Goal: Task Accomplishment & Management: Manage account settings

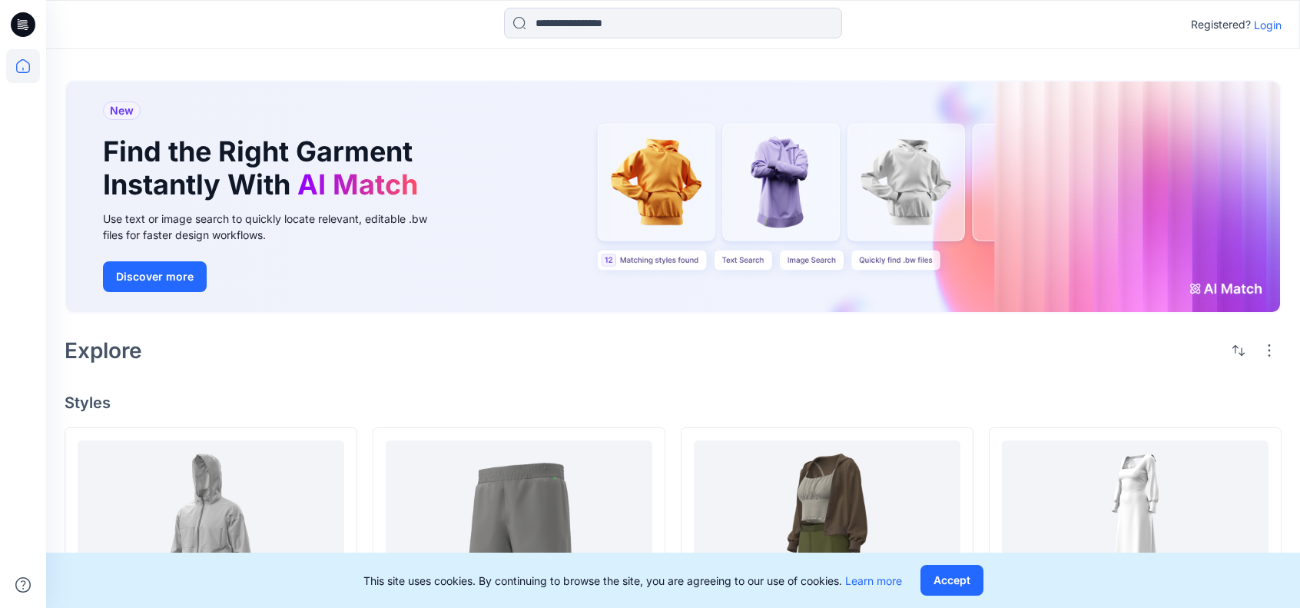
click at [26, 24] on icon at bounding box center [23, 24] width 25 height 25
click at [1110, 24] on p "Login" at bounding box center [1268, 25] width 28 height 16
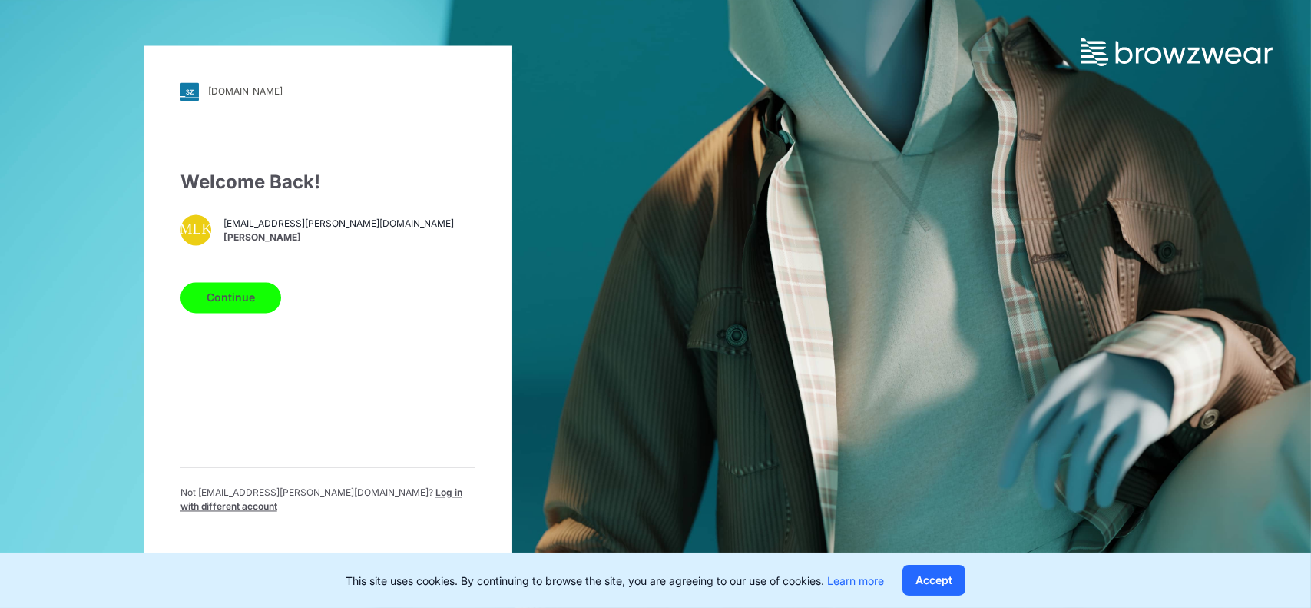
click at [244, 310] on button "Continue" at bounding box center [231, 297] width 101 height 31
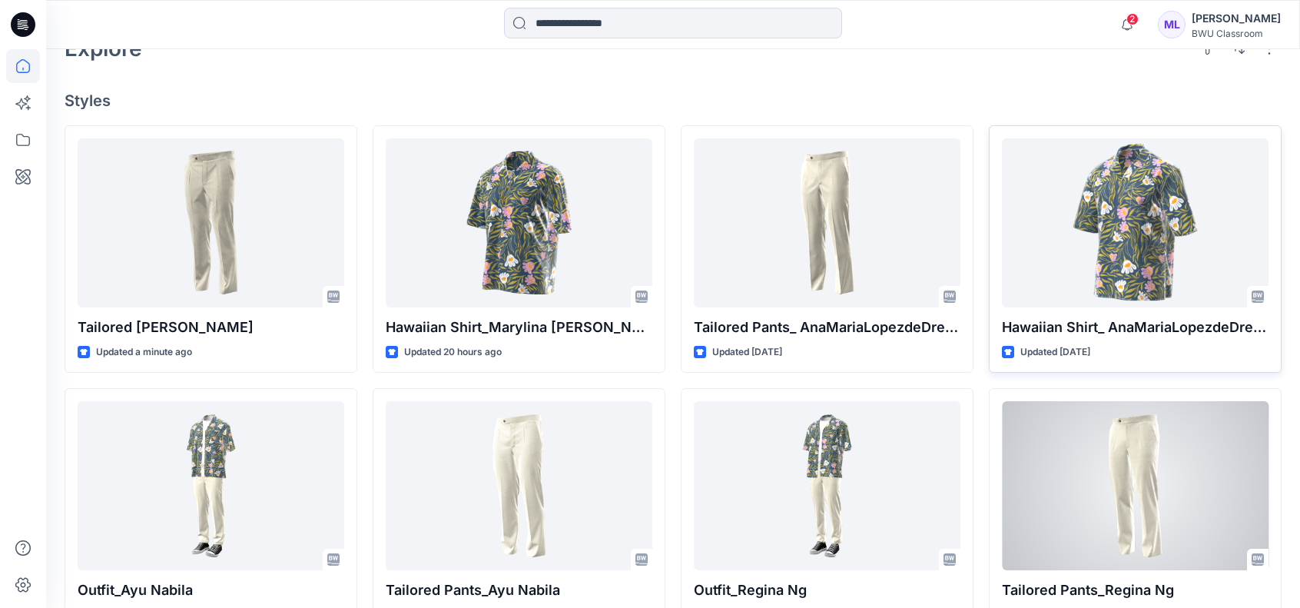
scroll to position [258, 0]
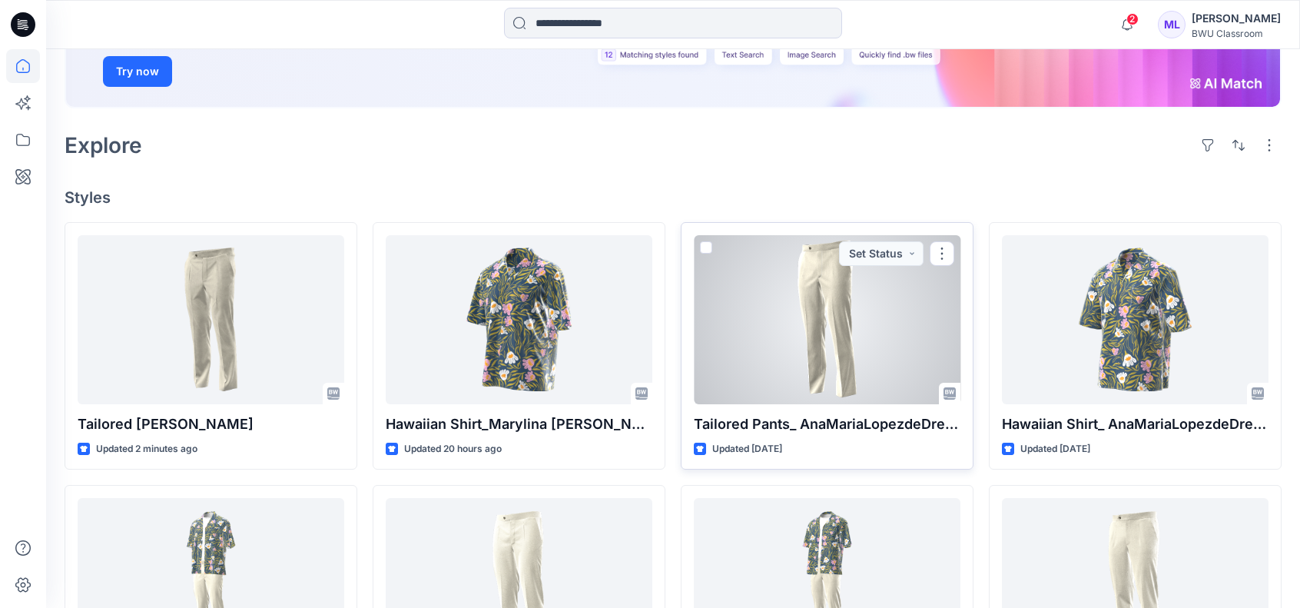
click at [820, 300] on div at bounding box center [827, 319] width 267 height 169
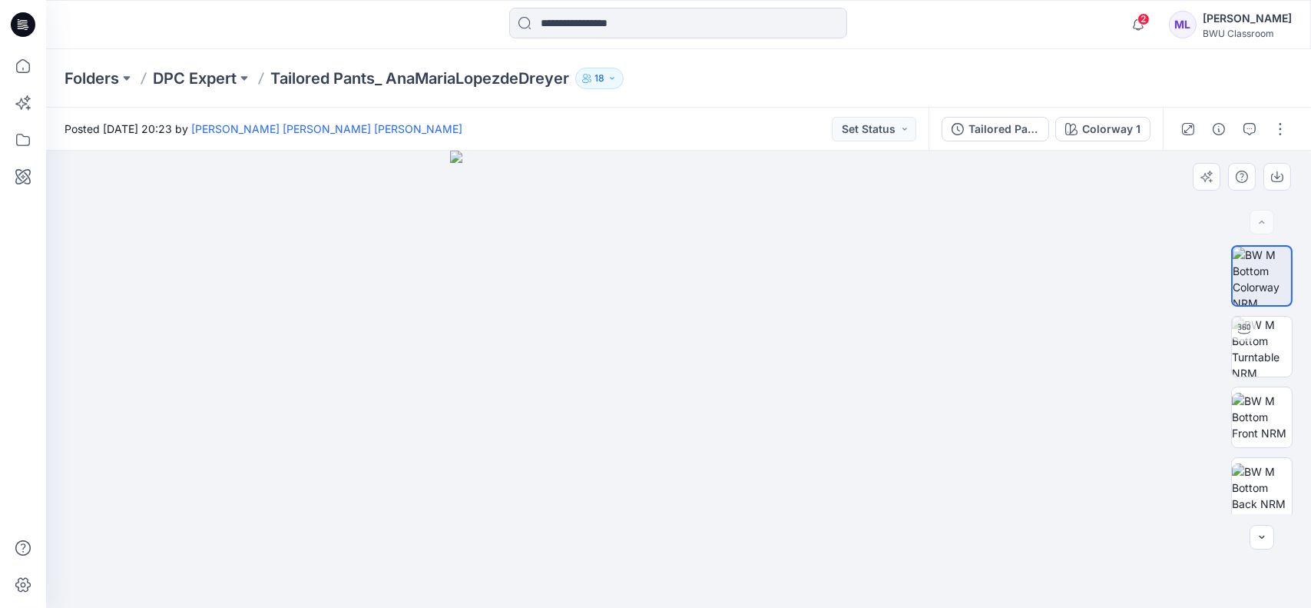
drag, startPoint x: 662, startPoint y: 357, endPoint x: 602, endPoint y: 357, distance: 59.9
click at [602, 357] on img at bounding box center [678, 379] width 457 height 457
click at [1260, 341] on img at bounding box center [1262, 347] width 60 height 60
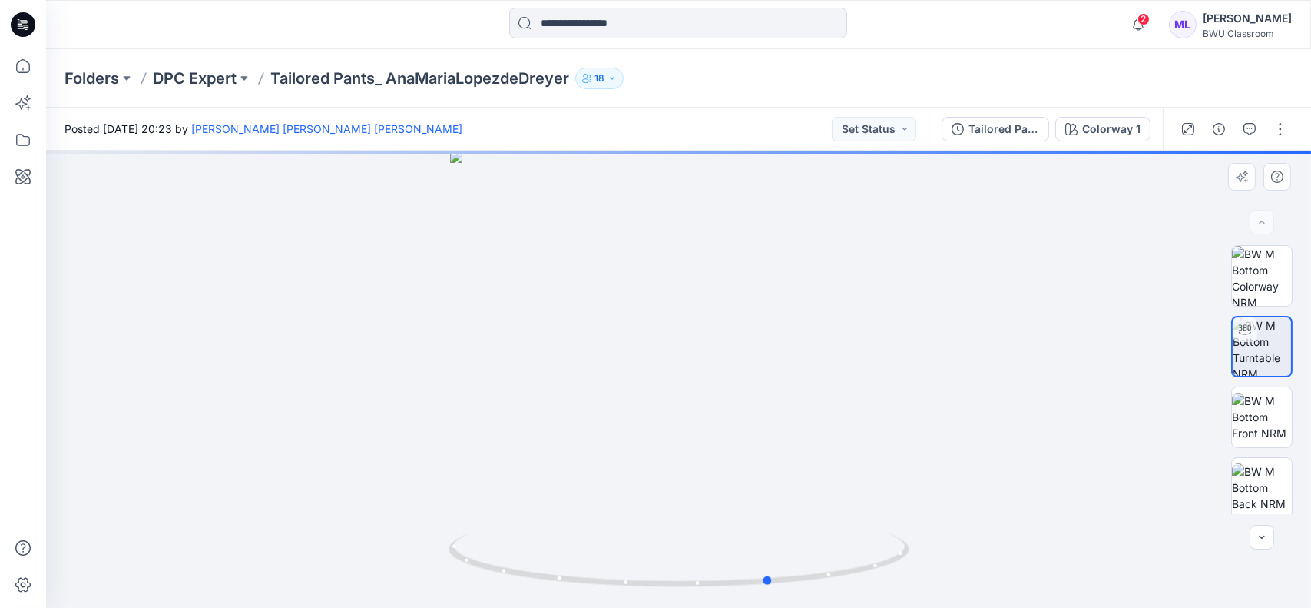
drag, startPoint x: 691, startPoint y: 382, endPoint x: 784, endPoint y: 384, distance: 93.0
click at [784, 384] on div at bounding box center [678, 379] width 1265 height 457
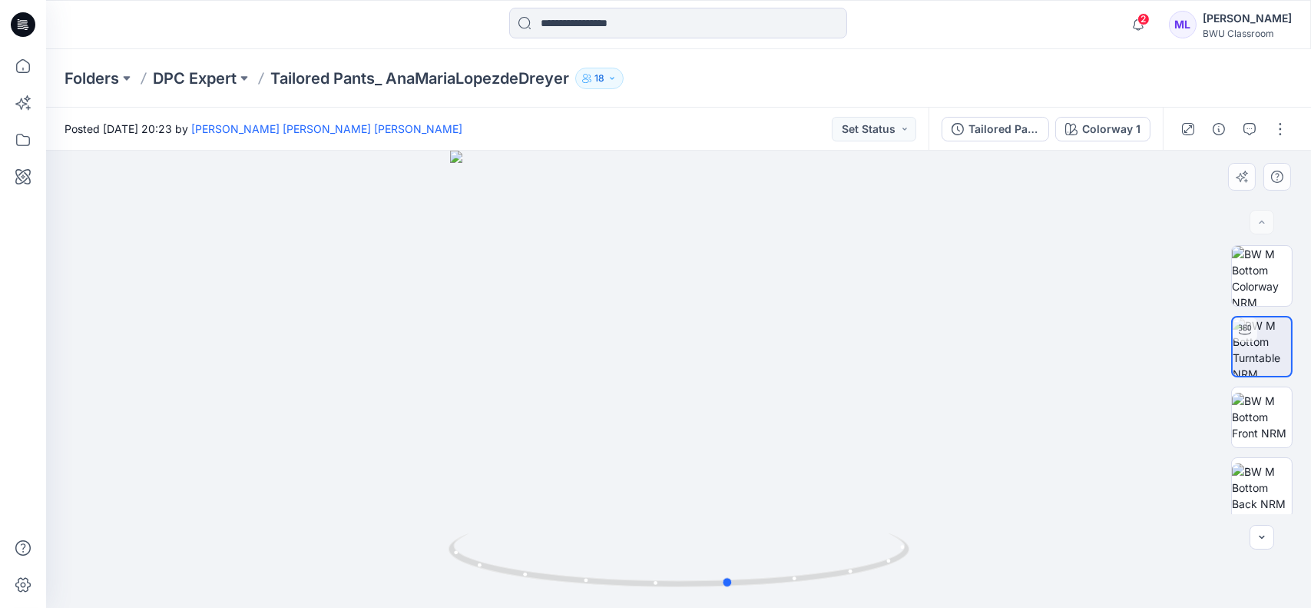
drag, startPoint x: 703, startPoint y: 391, endPoint x: 1115, endPoint y: 382, distance: 412.6
click at [1115, 382] on div at bounding box center [678, 379] width 1265 height 457
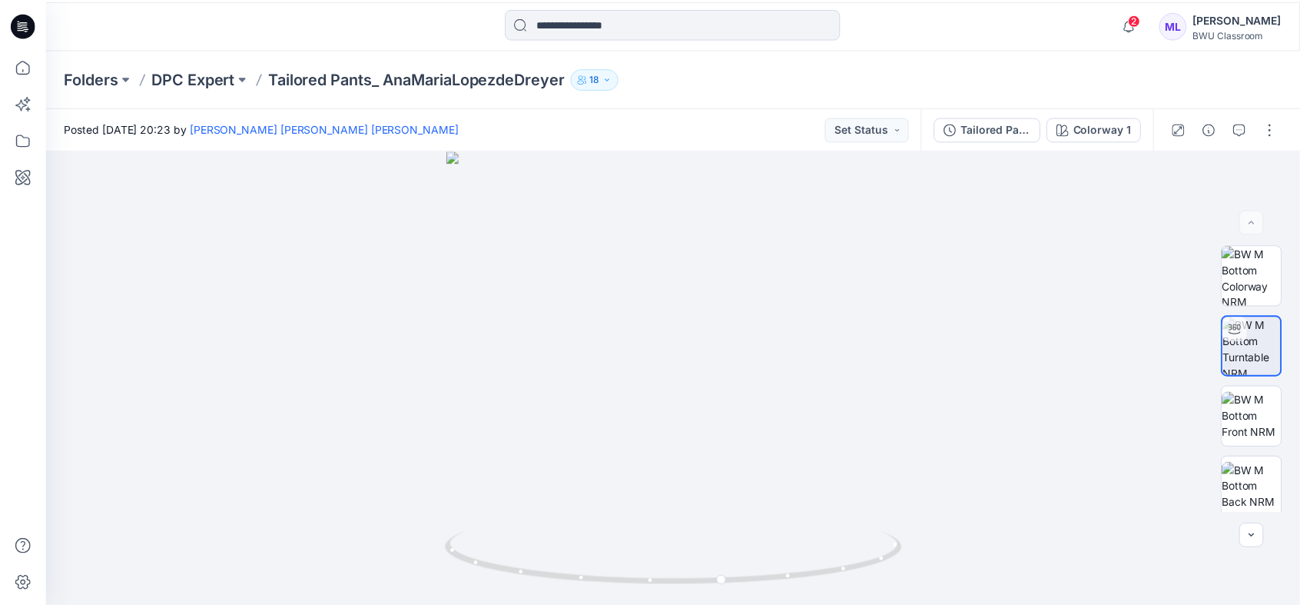
scroll to position [258, 0]
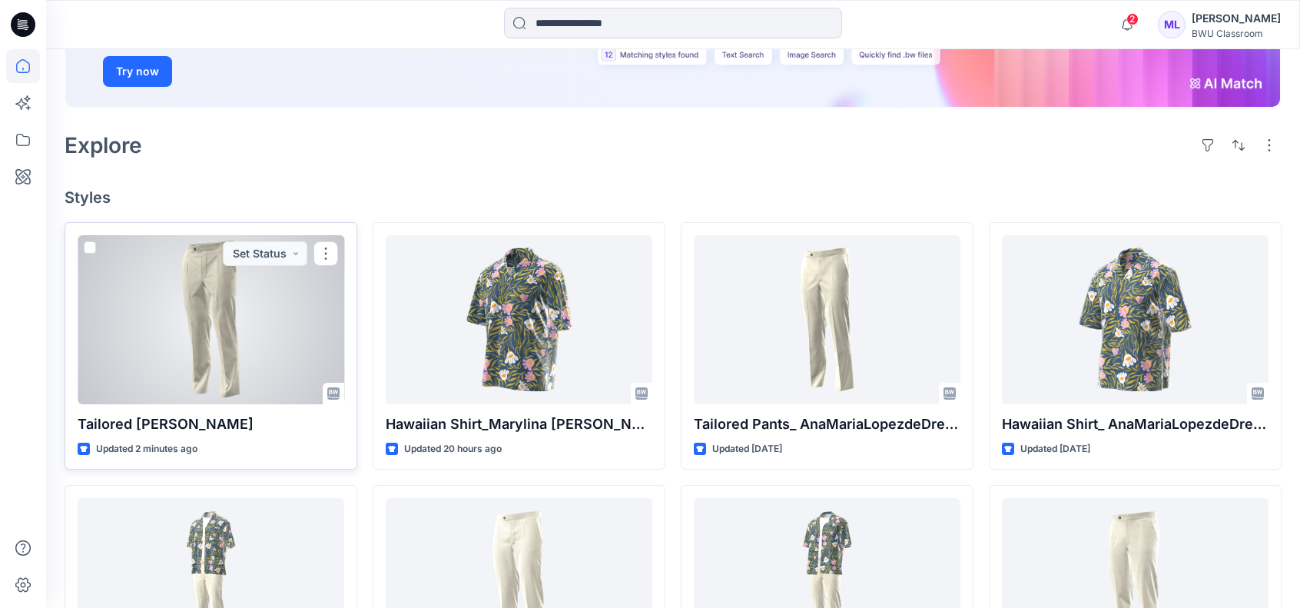
click at [209, 303] on div at bounding box center [211, 319] width 267 height 169
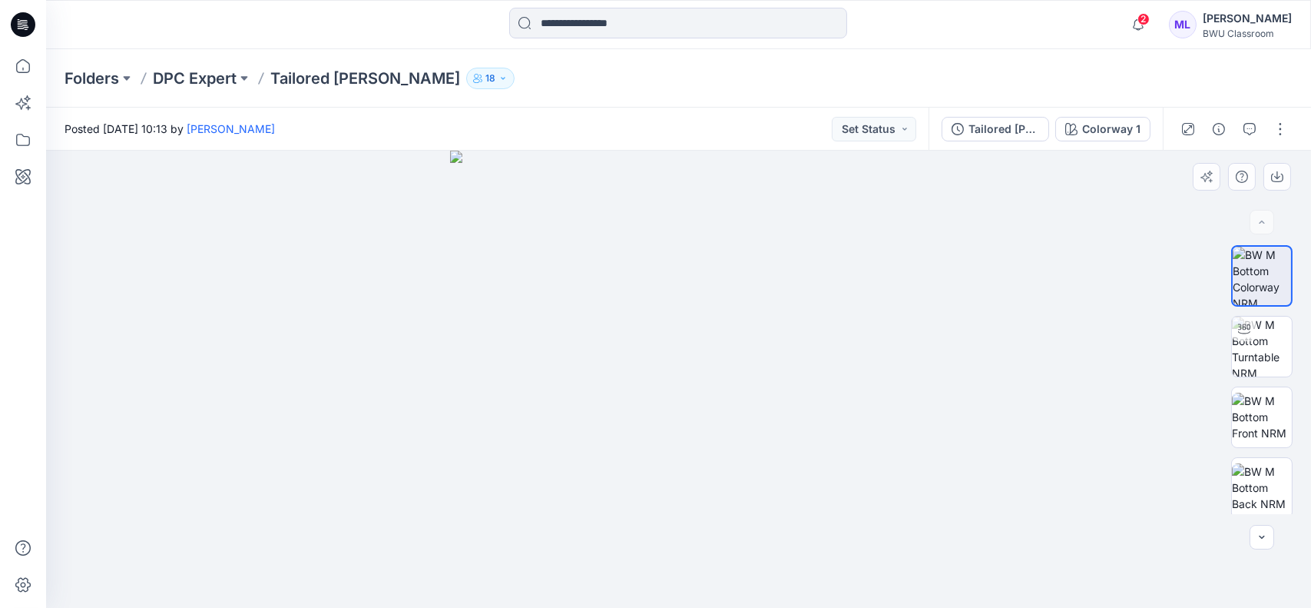
drag, startPoint x: 835, startPoint y: 297, endPoint x: 734, endPoint y: 299, distance: 101.4
click at [734, 299] on img at bounding box center [678, 379] width 457 height 457
drag, startPoint x: 686, startPoint y: 306, endPoint x: 803, endPoint y: 312, distance: 116.9
click at [803, 312] on img at bounding box center [678, 379] width 457 height 457
click at [1243, 399] on img at bounding box center [1262, 417] width 60 height 48
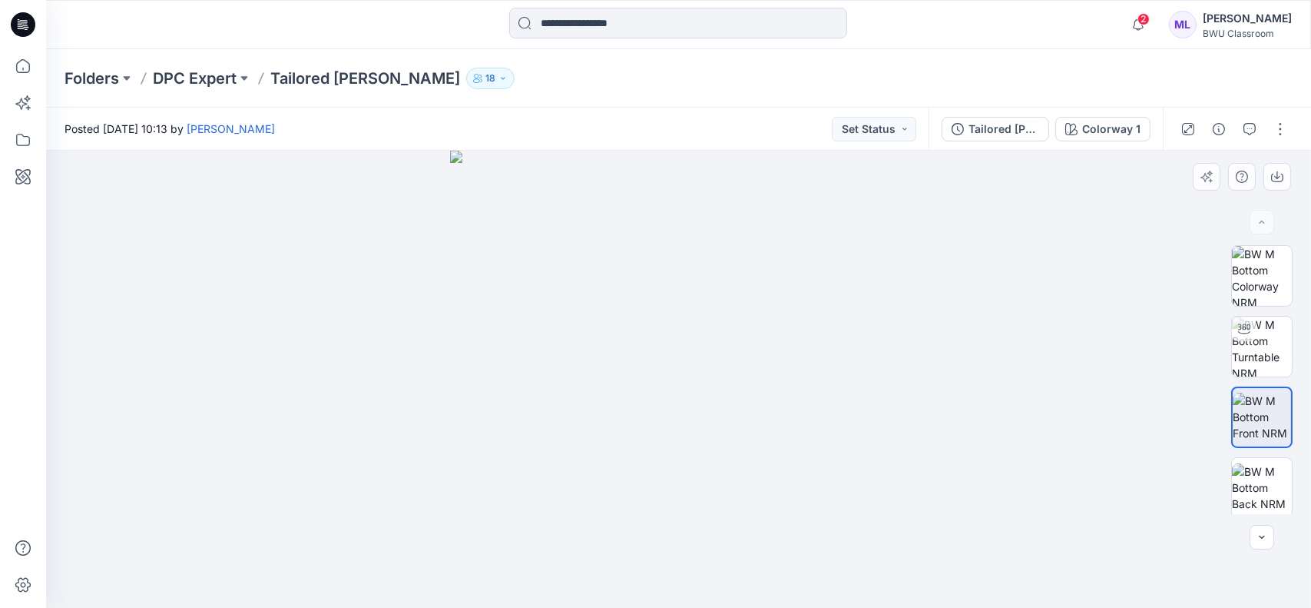
drag, startPoint x: 820, startPoint y: 246, endPoint x: 857, endPoint y: 251, distance: 38.0
click at [857, 251] on img at bounding box center [678, 379] width 457 height 457
click at [705, 219] on img at bounding box center [678, 379] width 457 height 457
click at [1257, 479] on img at bounding box center [1262, 487] width 60 height 48
drag, startPoint x: 514, startPoint y: 254, endPoint x: 504, endPoint y: 254, distance: 10.0
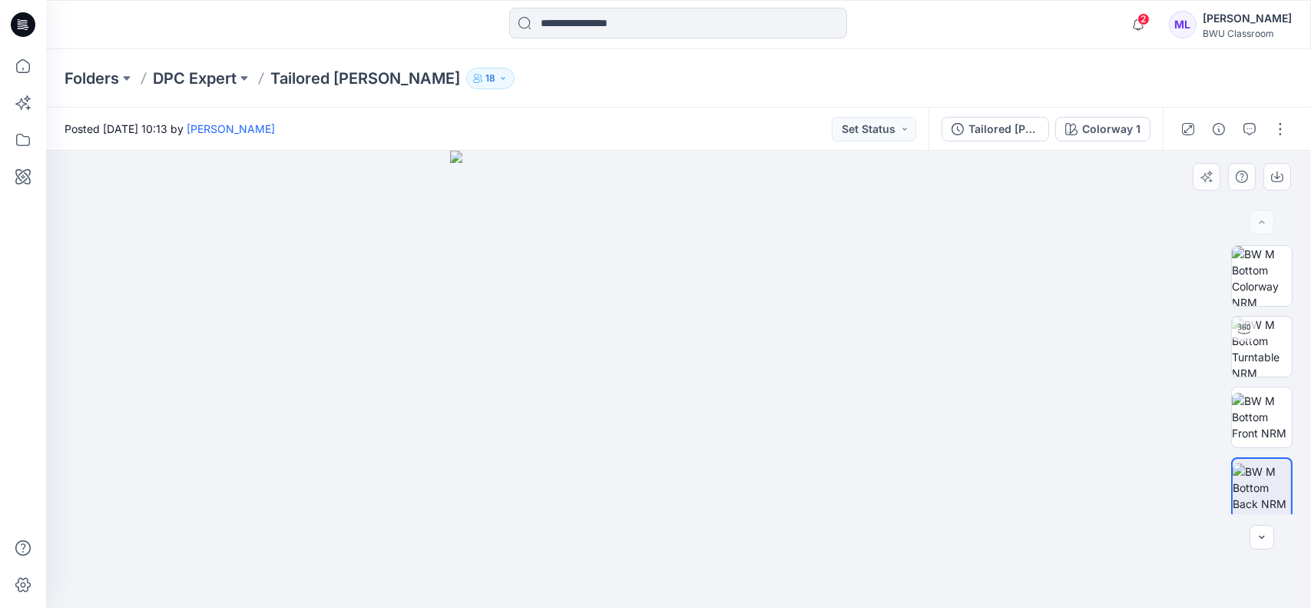
click at [504, 254] on img at bounding box center [678, 379] width 457 height 457
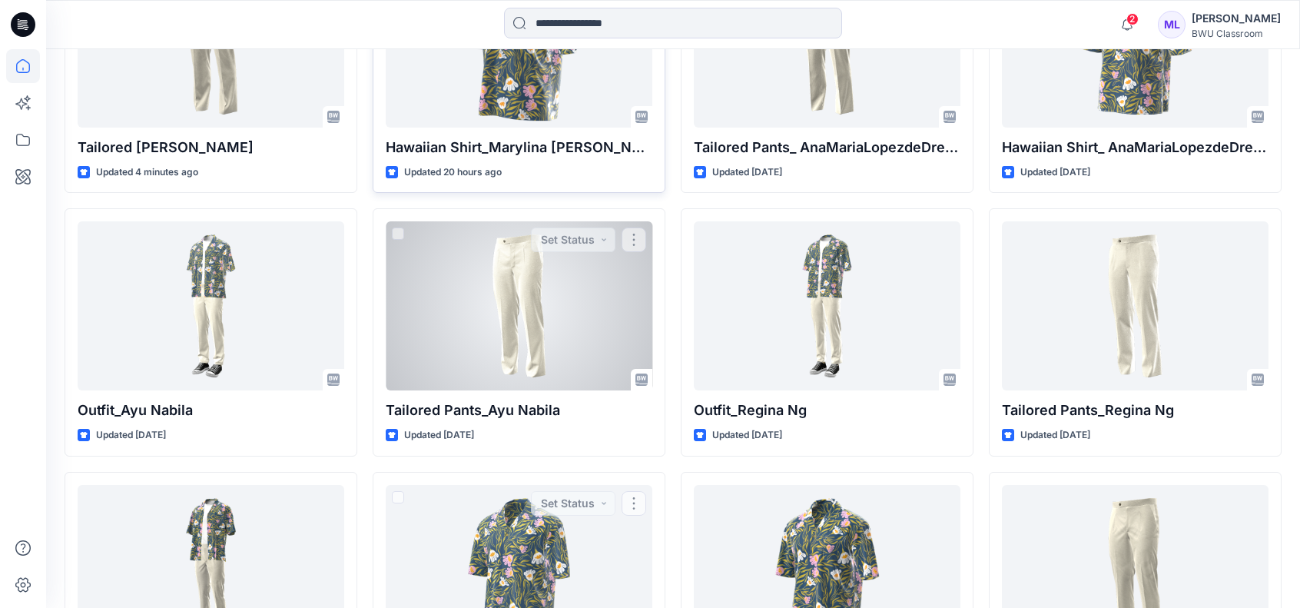
scroll to position [412, 0]
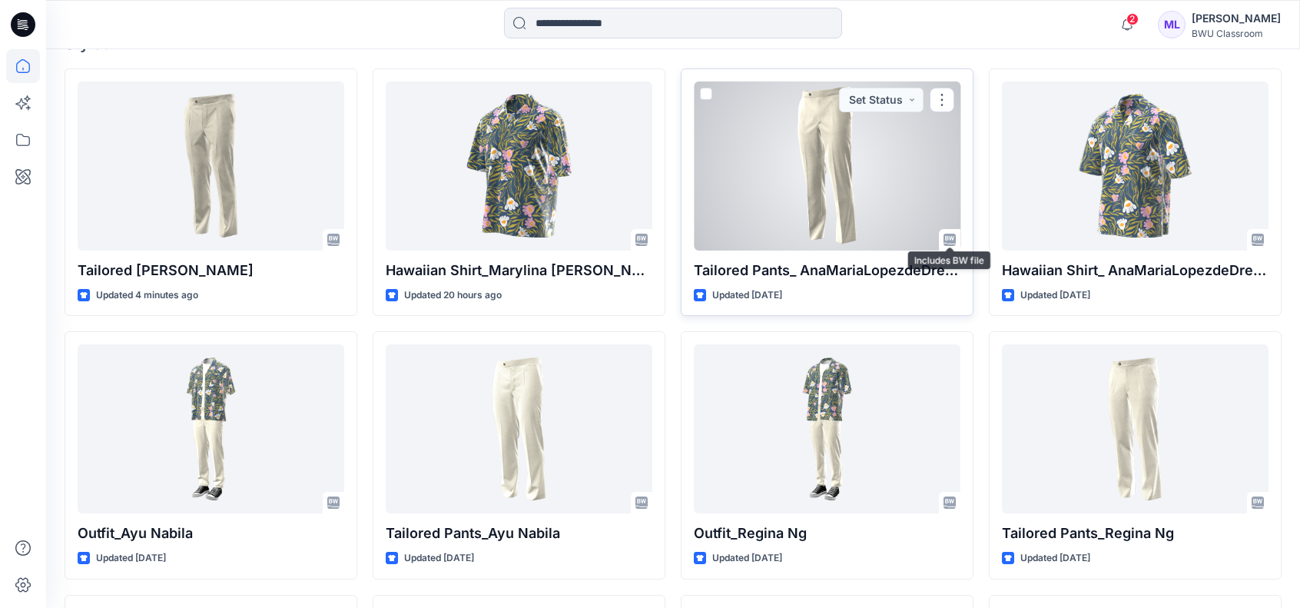
click at [947, 239] on icon at bounding box center [949, 240] width 12 height 12
click at [820, 188] on div at bounding box center [827, 165] width 267 height 169
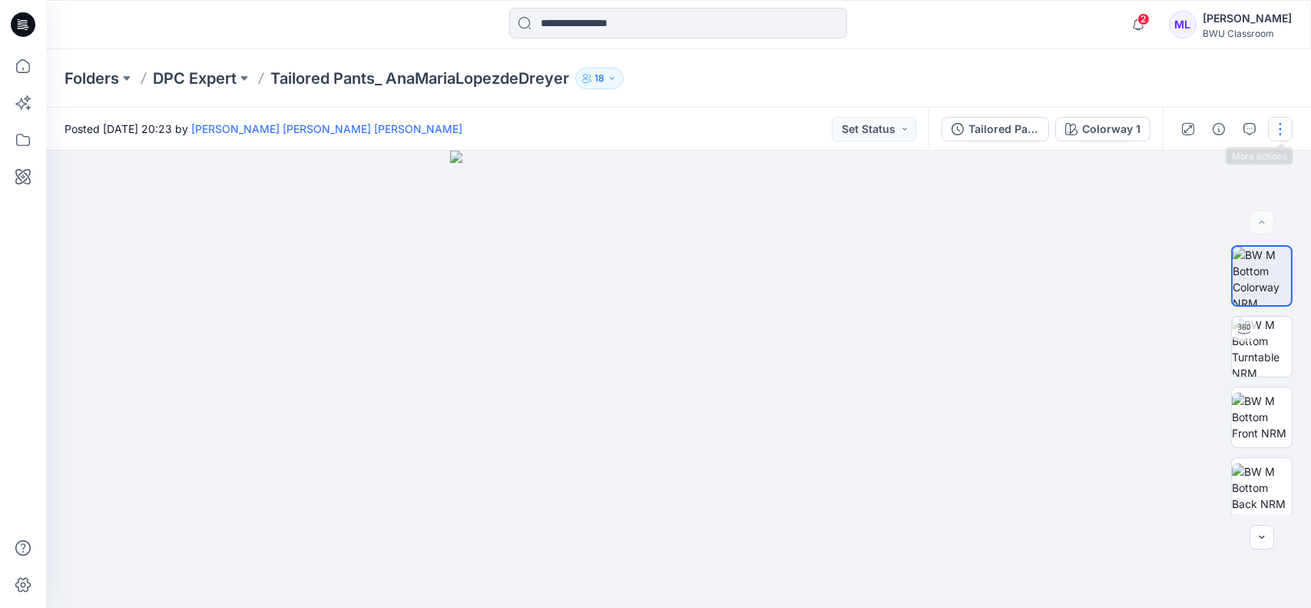
click at [1284, 127] on button "button" at bounding box center [1280, 129] width 25 height 25
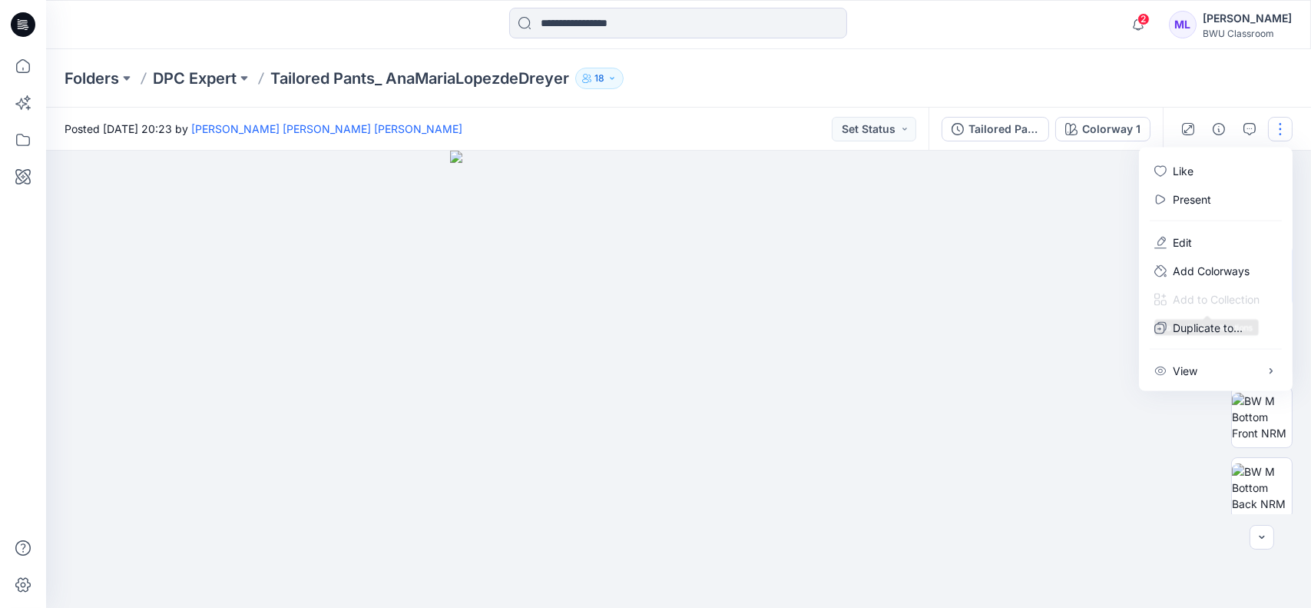
click at [1026, 300] on div at bounding box center [678, 379] width 1265 height 457
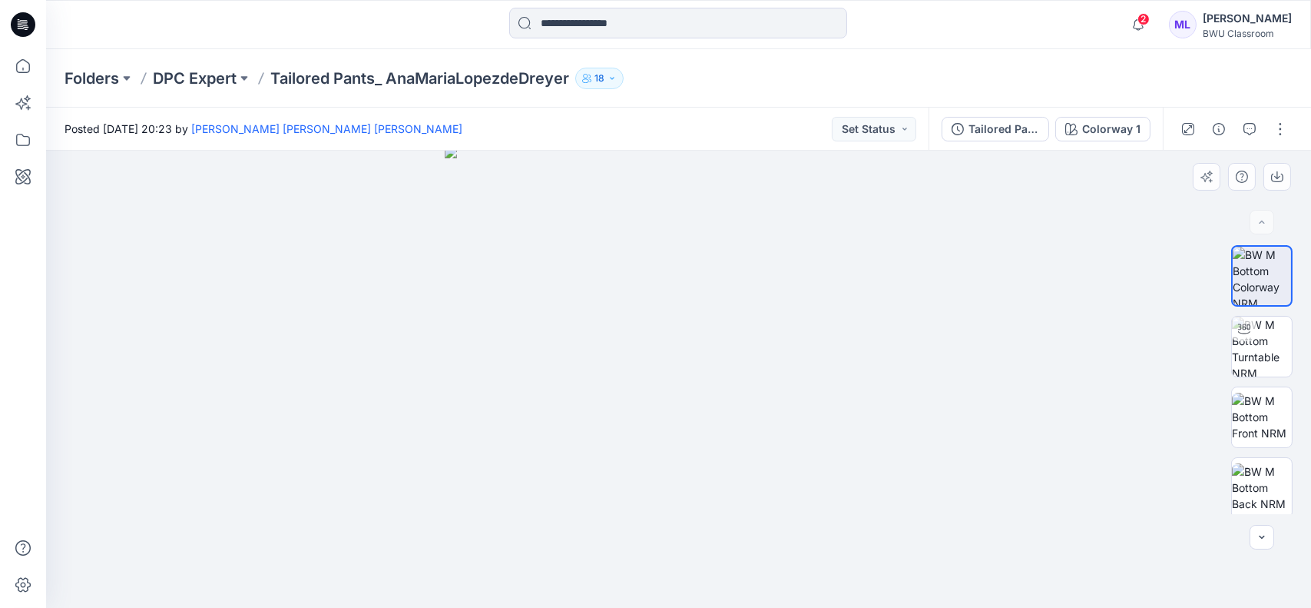
drag, startPoint x: 776, startPoint y: 306, endPoint x: 603, endPoint y: 305, distance: 172.8
click at [603, 305] on img at bounding box center [679, 377] width 468 height 462
click at [1242, 410] on img at bounding box center [1262, 417] width 60 height 48
drag, startPoint x: 886, startPoint y: 225, endPoint x: 910, endPoint y: 437, distance: 213.4
click at [910, 437] on img at bounding box center [678, 379] width 722 height 457
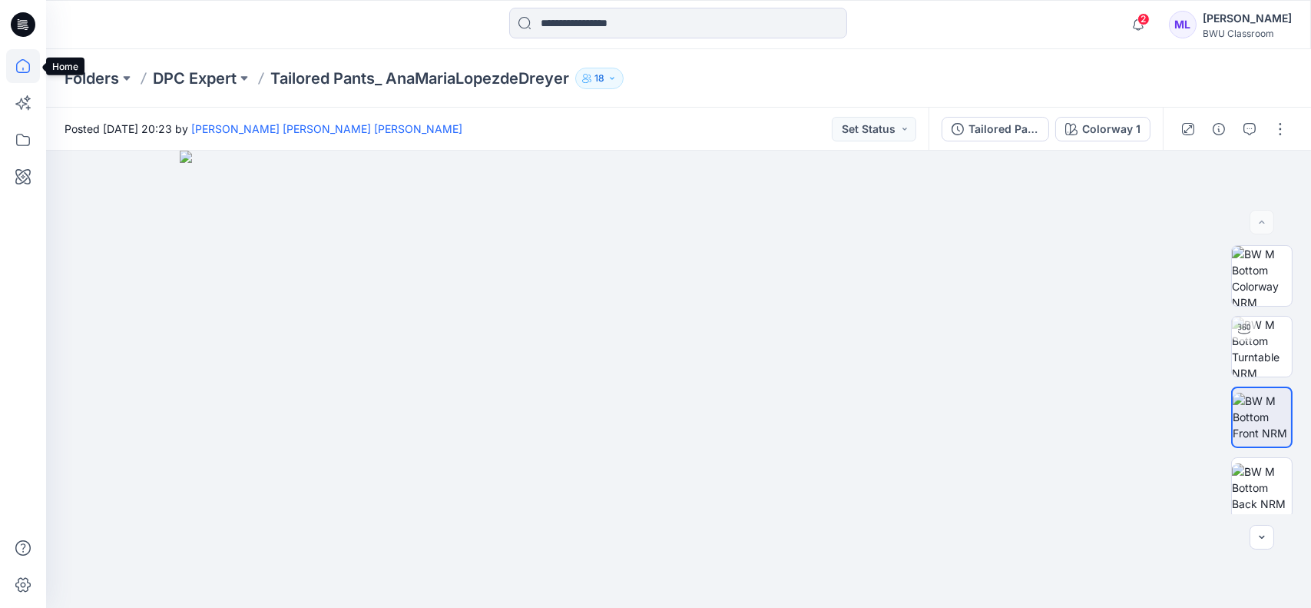
click at [22, 64] on icon at bounding box center [23, 66] width 34 height 34
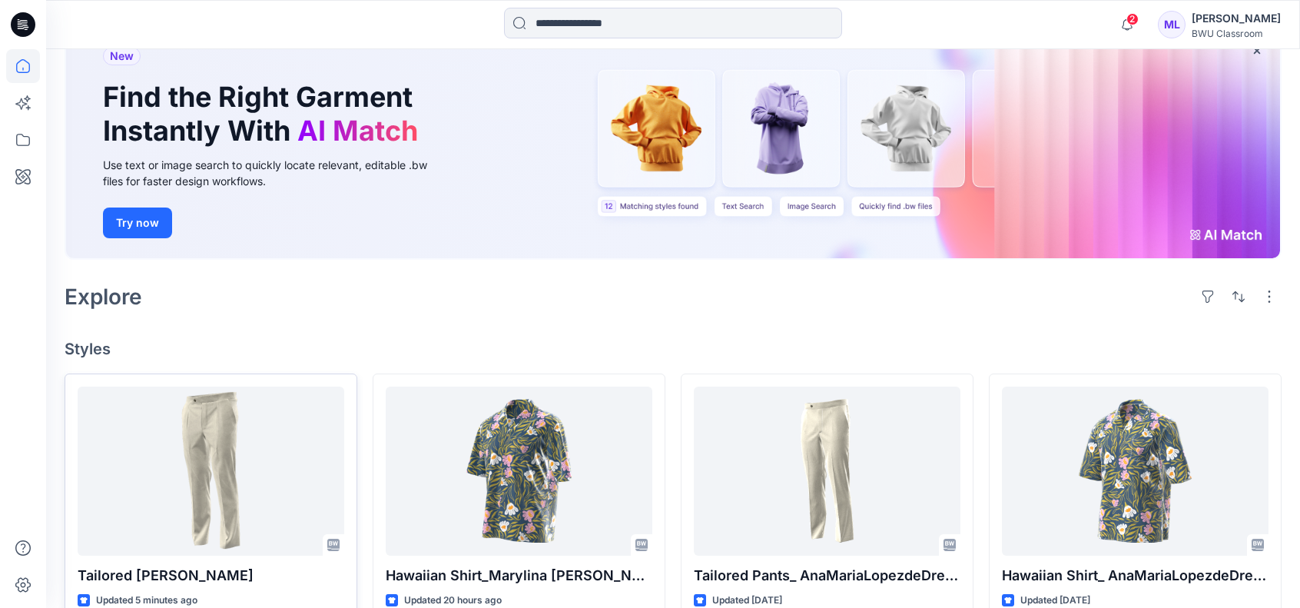
scroll to position [154, 0]
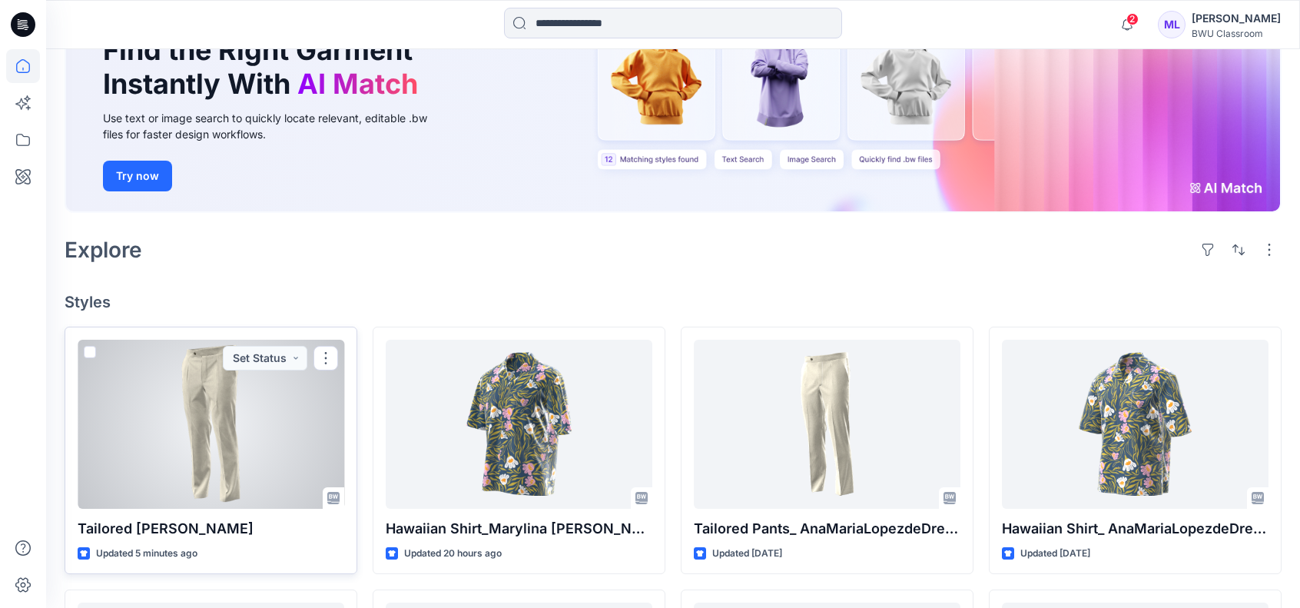
click at [204, 386] on div at bounding box center [211, 424] width 267 height 169
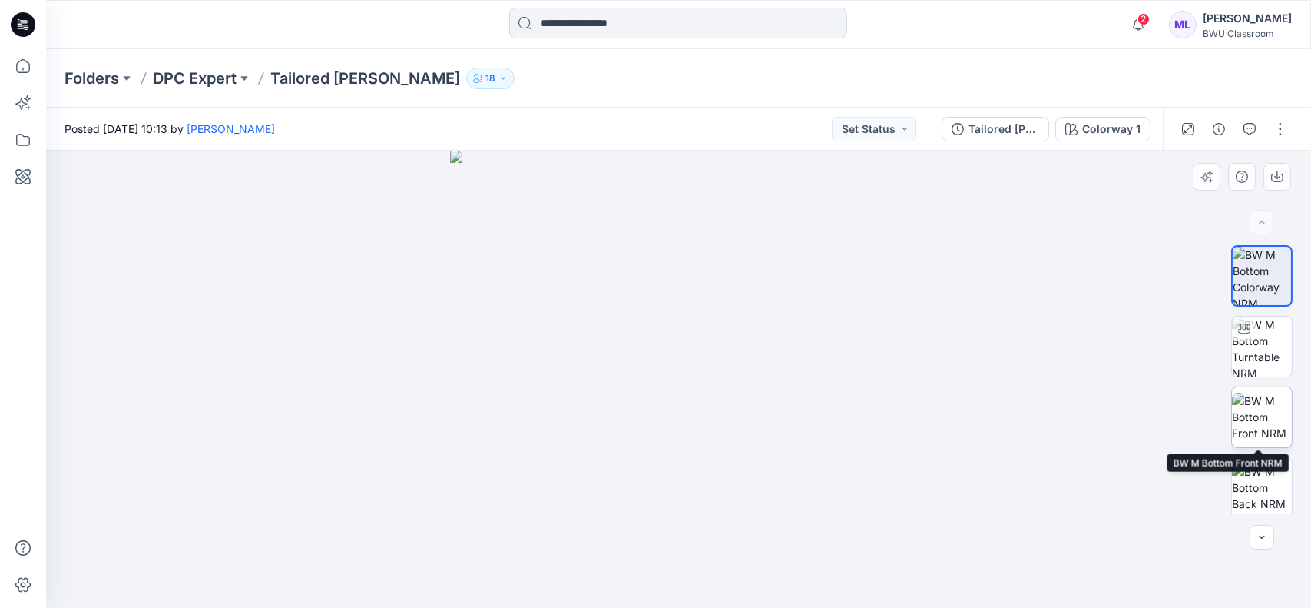
click at [1264, 406] on img at bounding box center [1262, 417] width 60 height 48
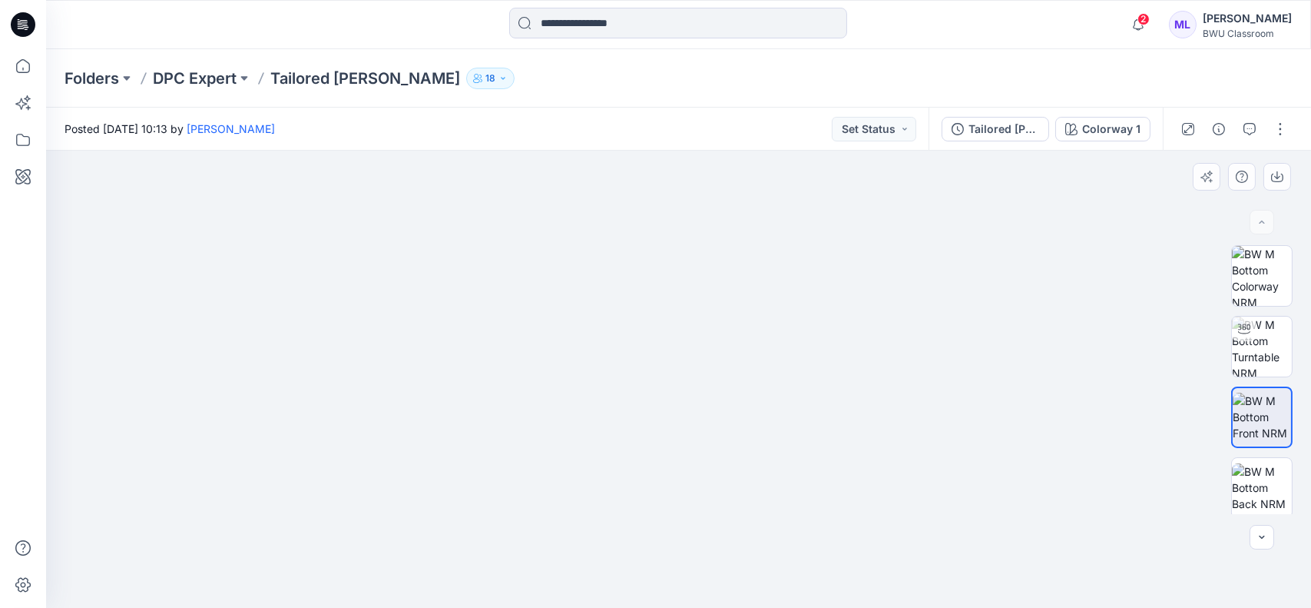
drag, startPoint x: 859, startPoint y: 174, endPoint x: 837, endPoint y: 208, distance: 41.1
click at [850, 201] on img at bounding box center [679, 354] width 590 height 505
click at [834, 212] on img at bounding box center [679, 354] width 590 height 505
drag, startPoint x: 825, startPoint y: 220, endPoint x: 837, endPoint y: 330, distance: 109.8
click at [837, 332] on img at bounding box center [679, 379] width 590 height 457
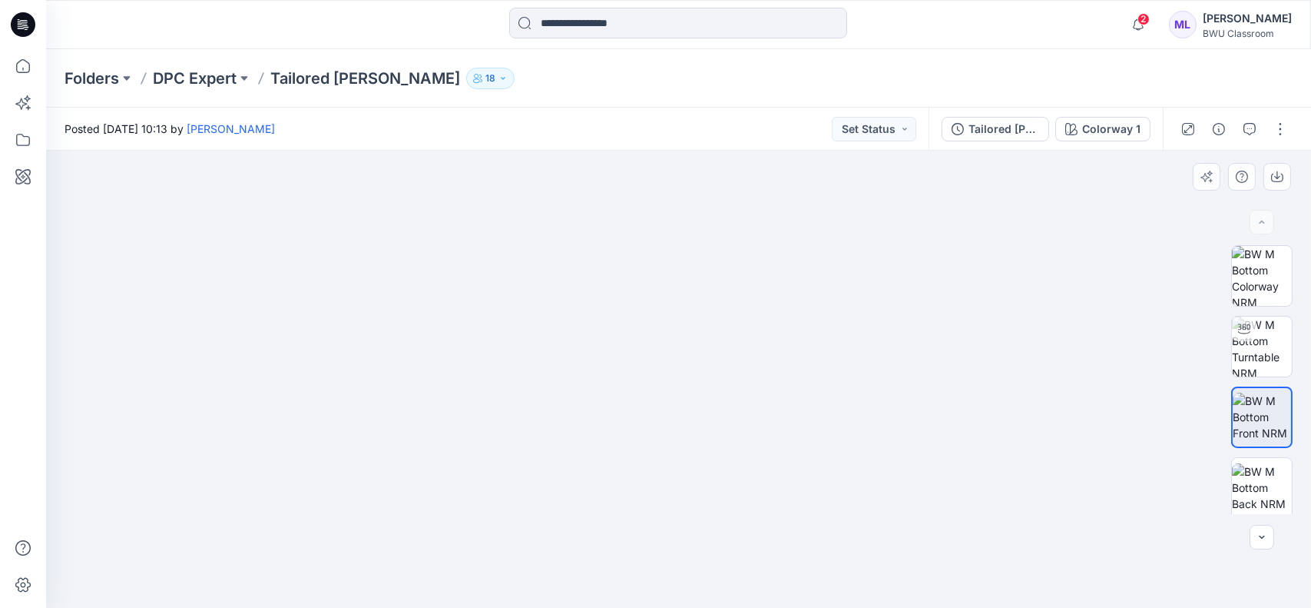
drag, startPoint x: 754, startPoint y: 258, endPoint x: 746, endPoint y: 244, distance: 15.8
click at [746, 244] on img at bounding box center [679, 372] width 999 height 472
click at [1256, 490] on img at bounding box center [1262, 487] width 60 height 48
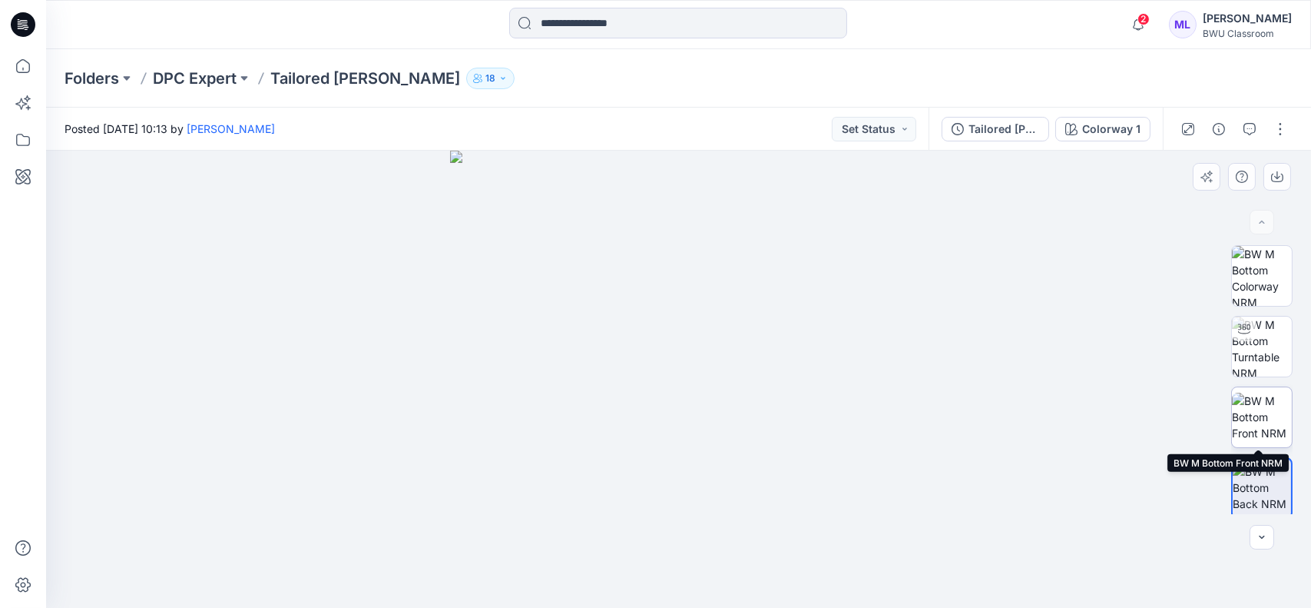
click at [1270, 416] on img at bounding box center [1262, 417] width 60 height 48
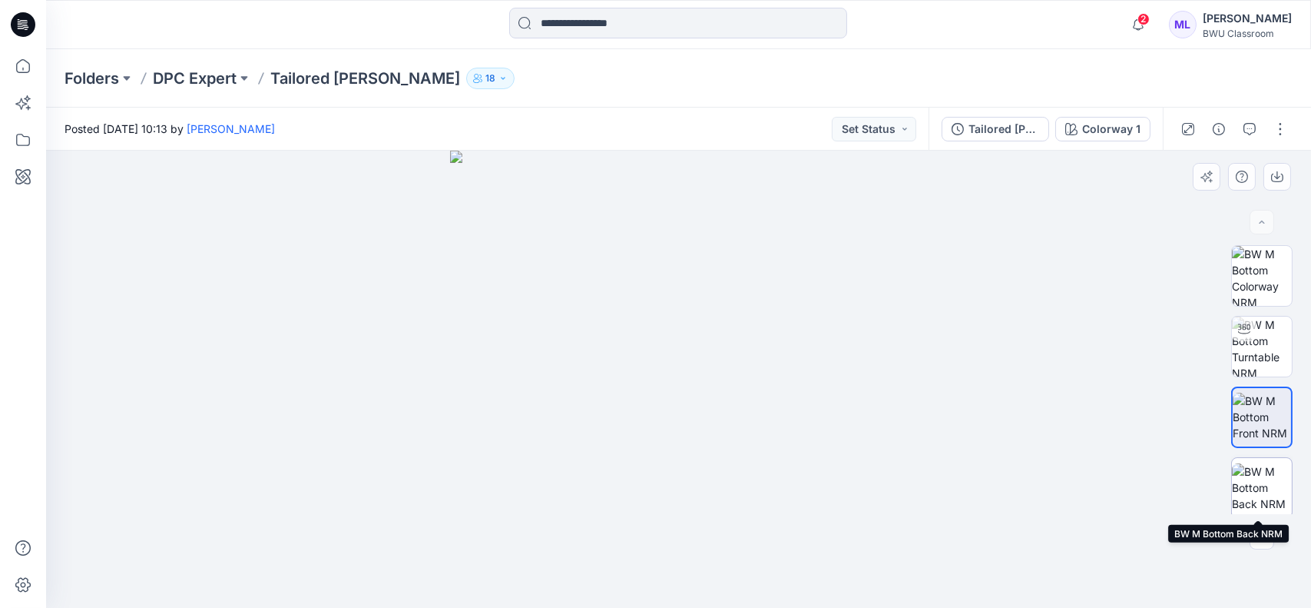
click at [1269, 472] on img at bounding box center [1262, 487] width 60 height 48
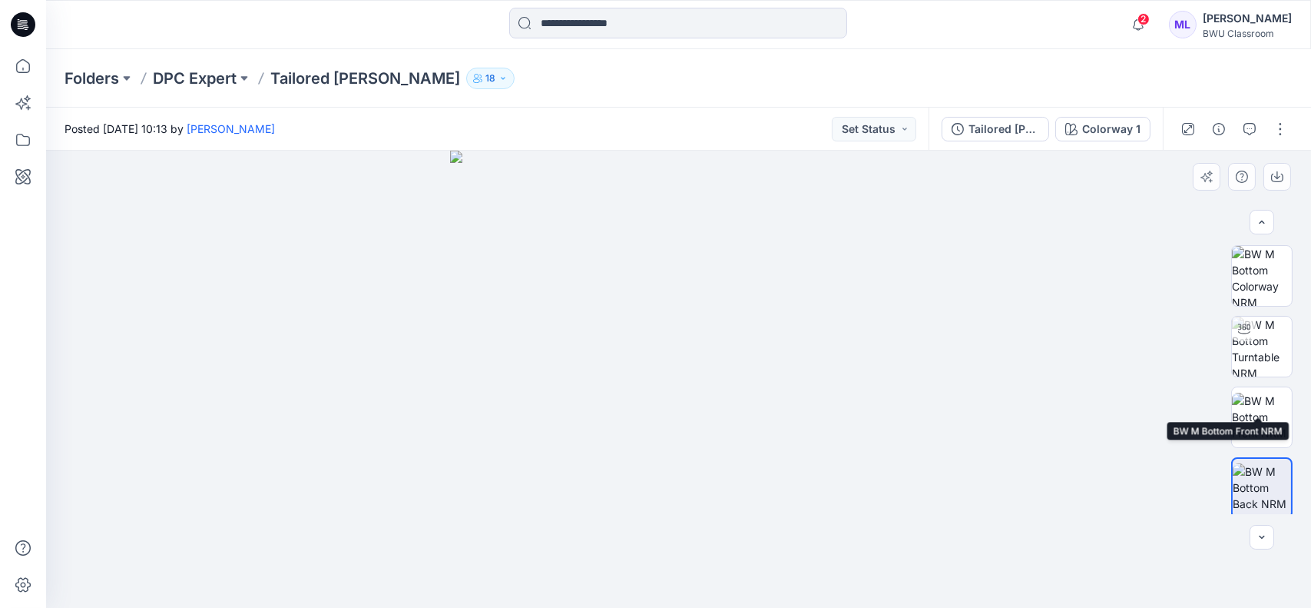
scroll to position [145, 0]
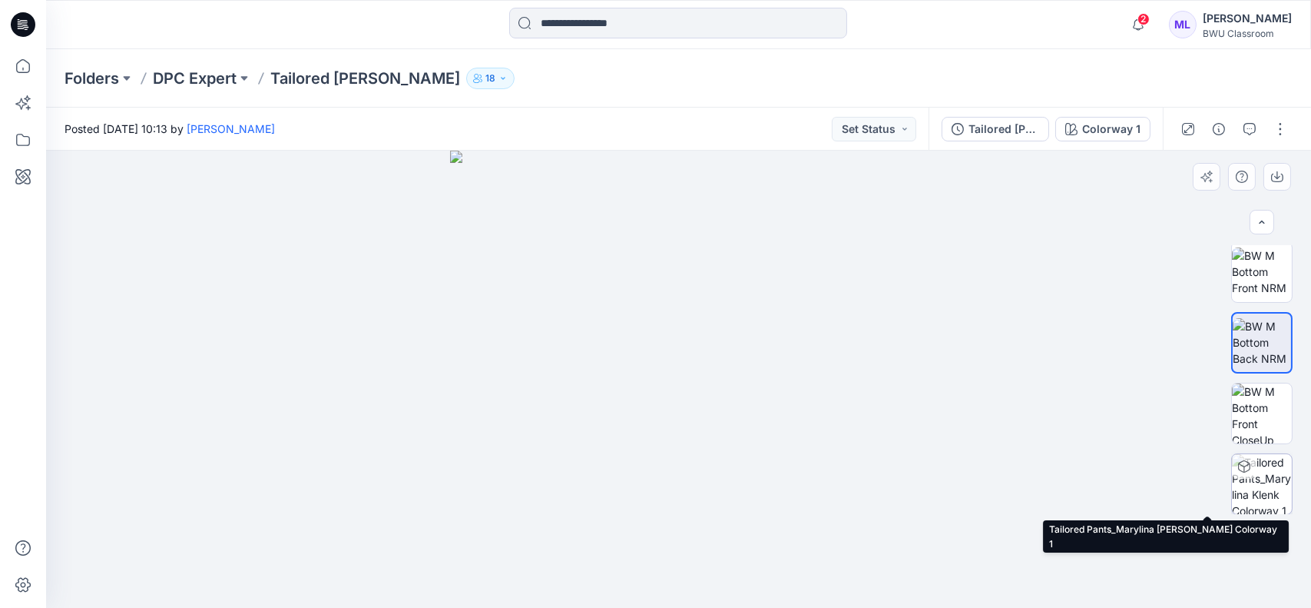
click at [1264, 485] on img at bounding box center [1262, 484] width 60 height 60
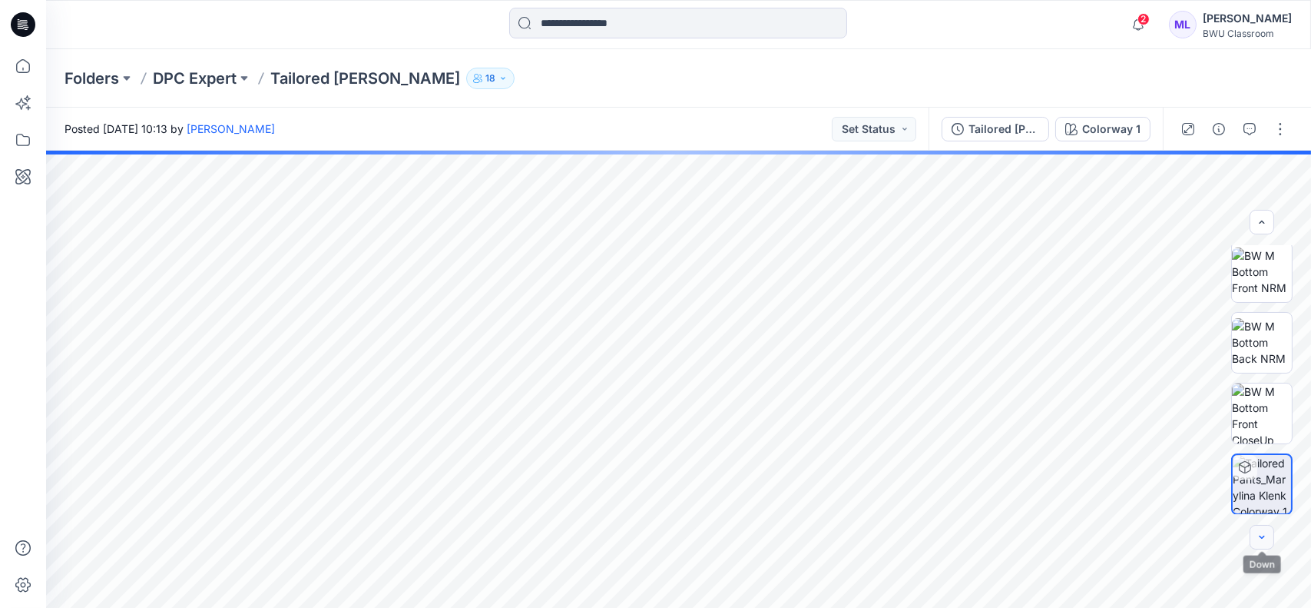
click at [1260, 534] on icon "button" at bounding box center [1262, 537] width 12 height 12
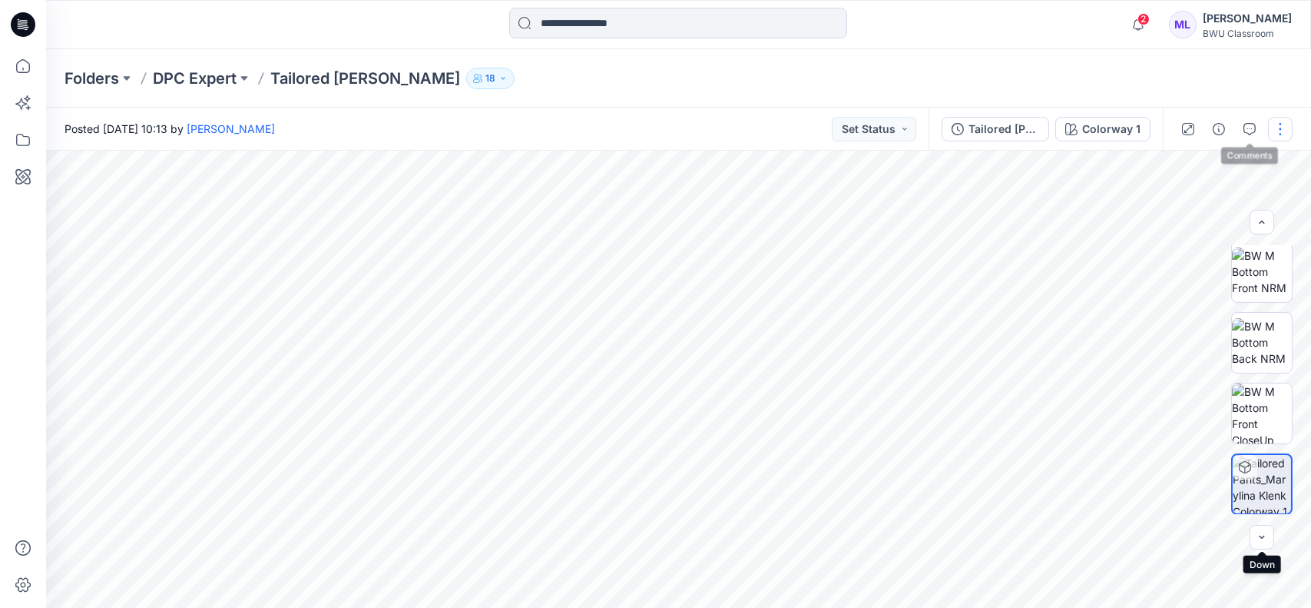
click at [1281, 122] on button "button" at bounding box center [1280, 129] width 25 height 25
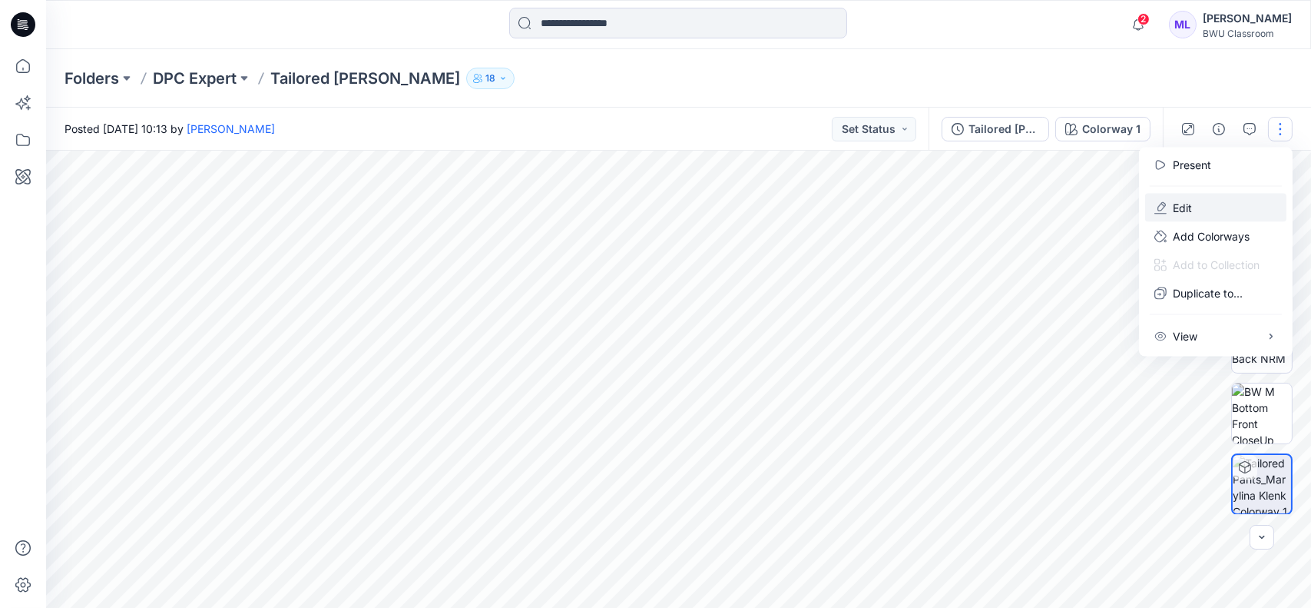
click at [1191, 201] on p "Edit" at bounding box center [1182, 208] width 19 height 16
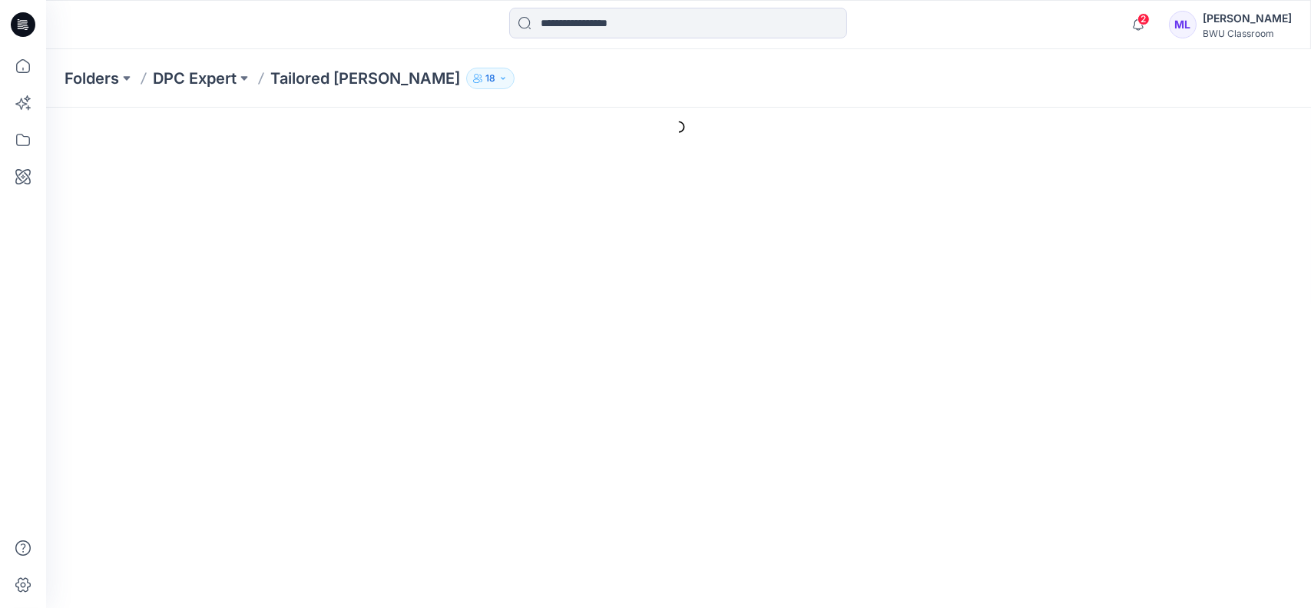
type input "**********"
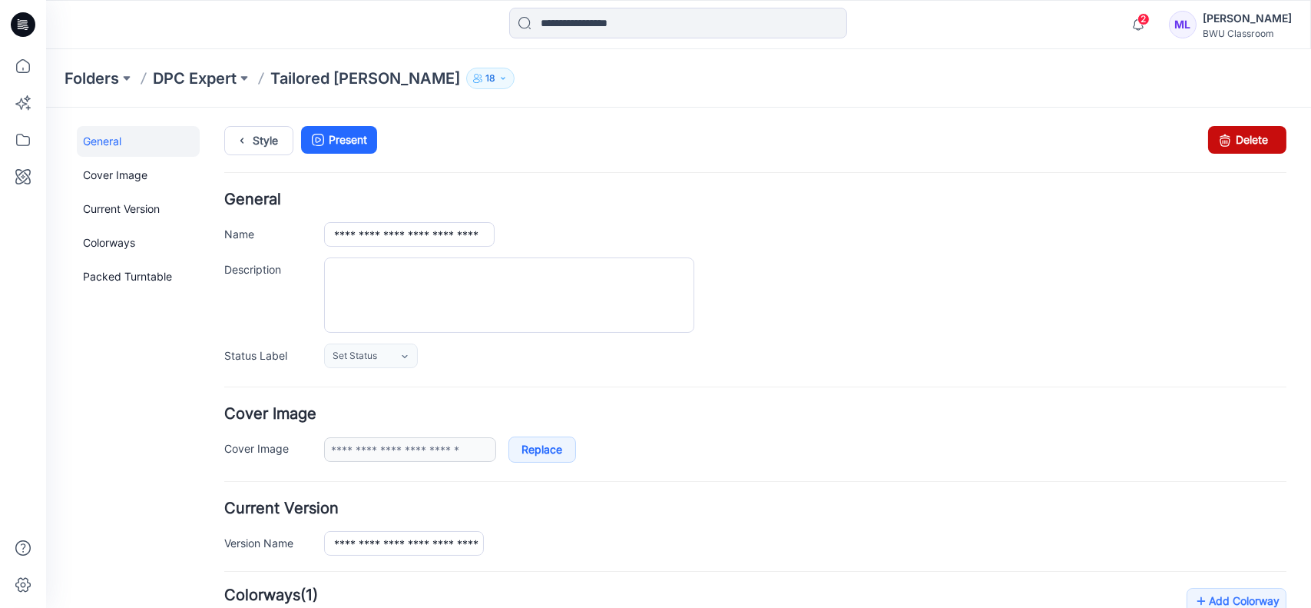
click at [1233, 145] on link "Delete" at bounding box center [1247, 139] width 78 height 28
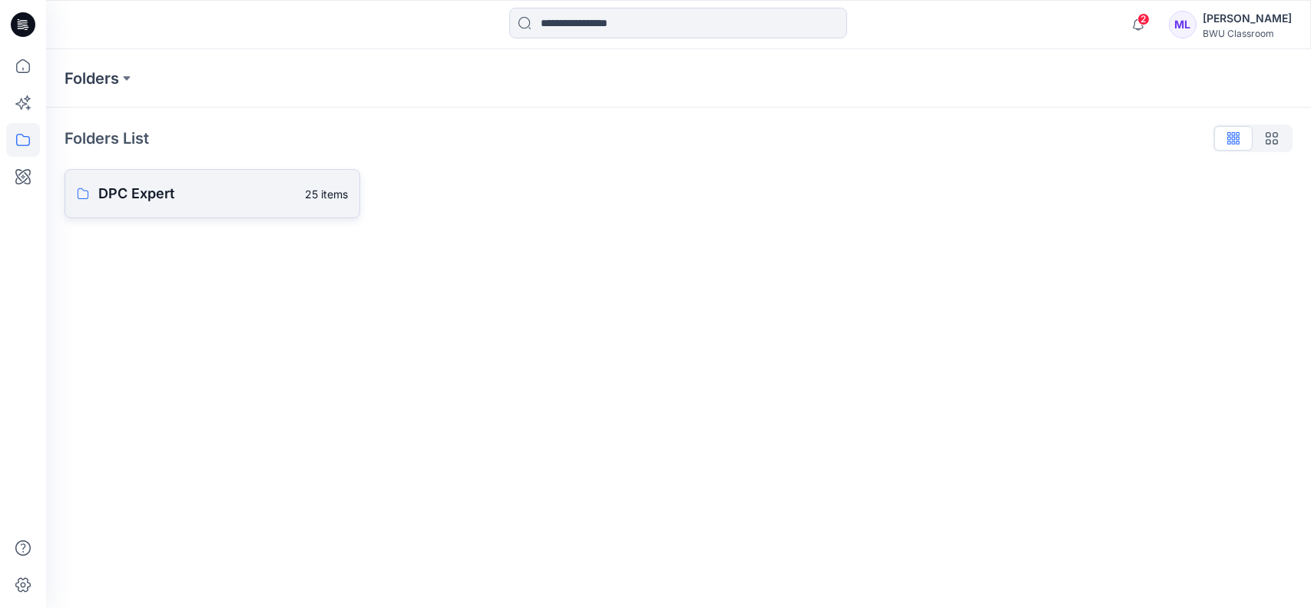
click at [121, 192] on p "DPC Expert" at bounding box center [196, 194] width 197 height 22
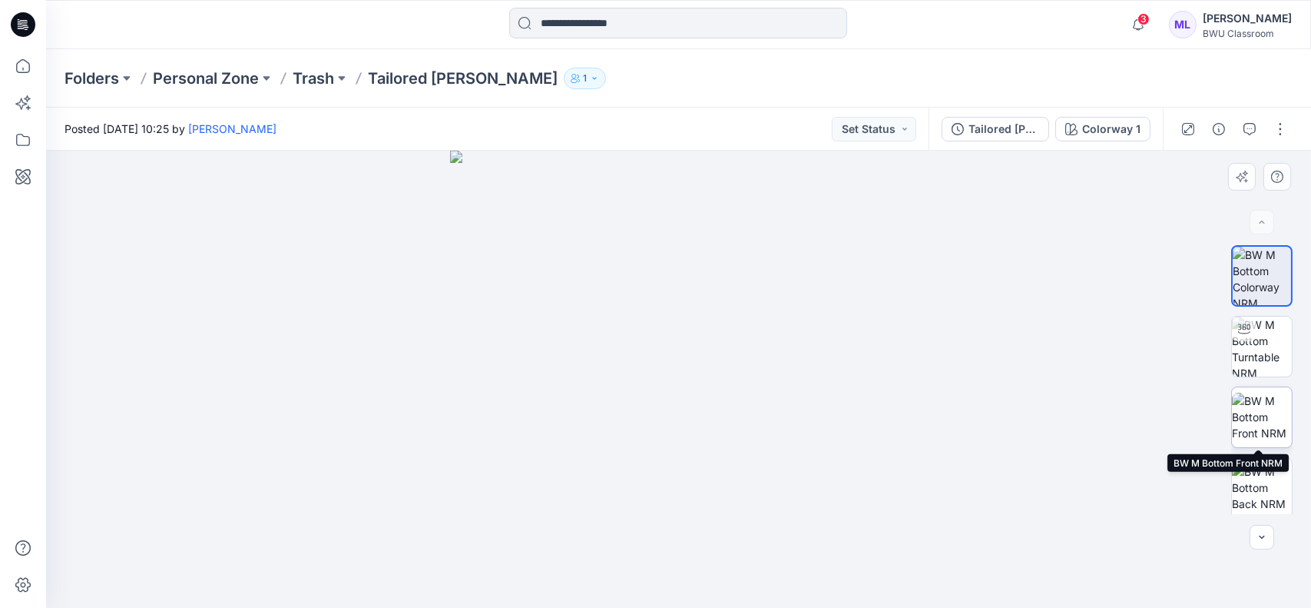
click at [1275, 408] on img at bounding box center [1262, 417] width 60 height 48
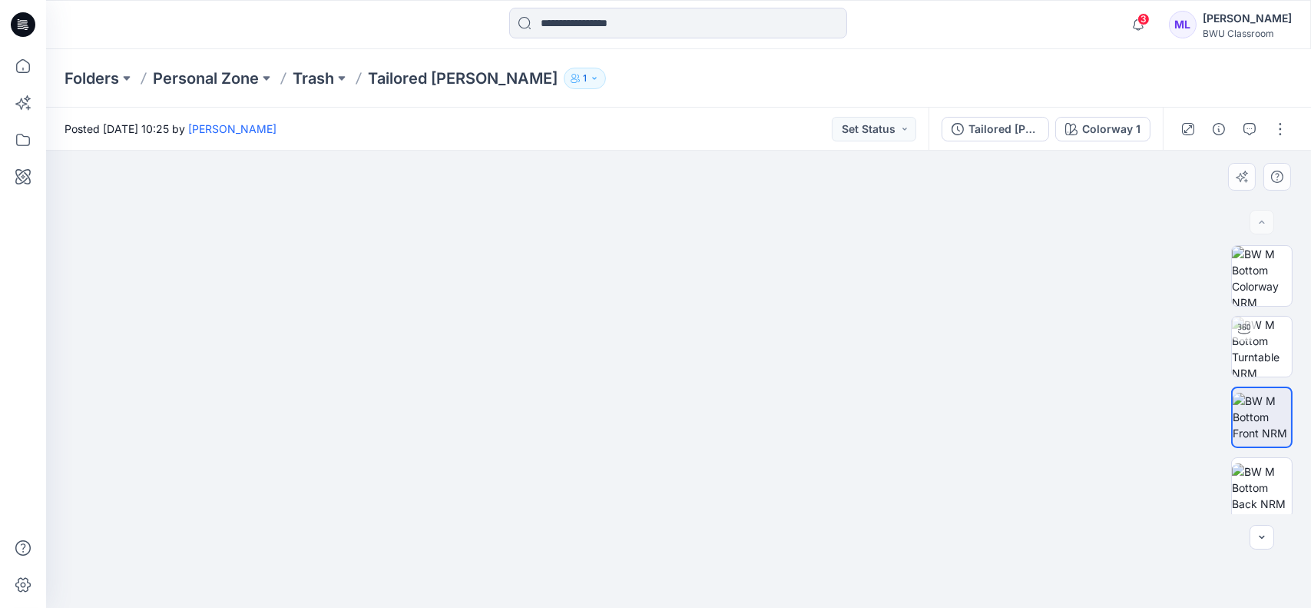
drag, startPoint x: 690, startPoint y: 241, endPoint x: 710, endPoint y: 374, distance: 134.4
click at [1261, 466] on img at bounding box center [1262, 487] width 60 height 48
click at [88, 70] on p "Folders" at bounding box center [92, 79] width 55 height 22
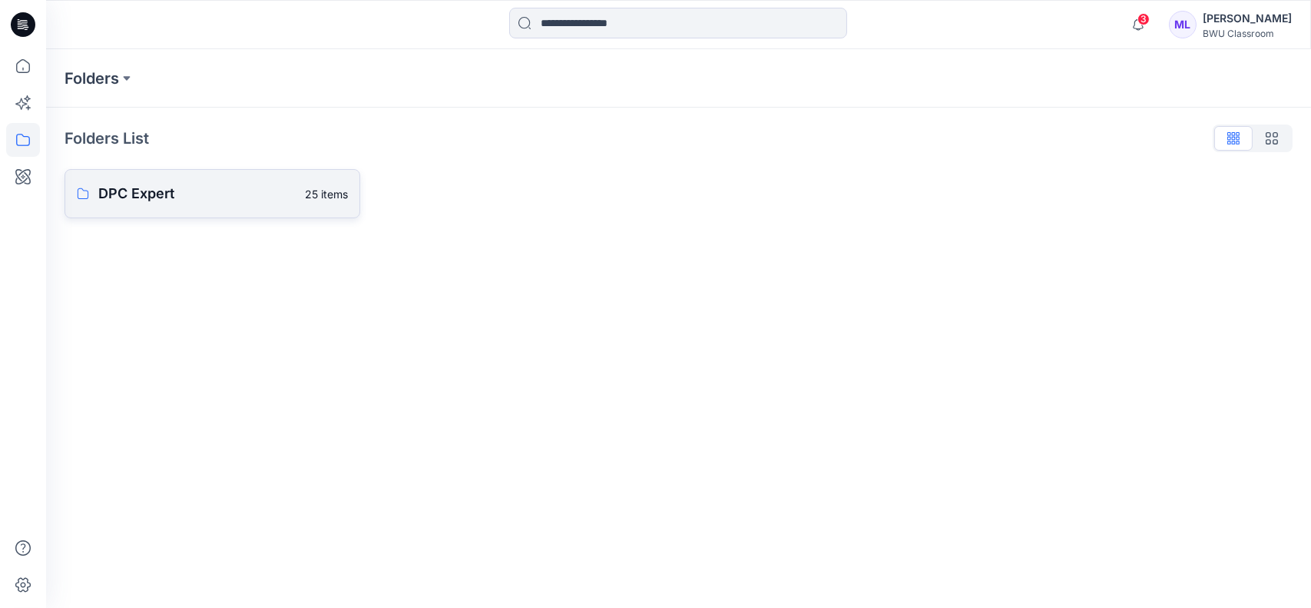
click at [134, 197] on p "DPC Expert" at bounding box center [196, 194] width 197 height 22
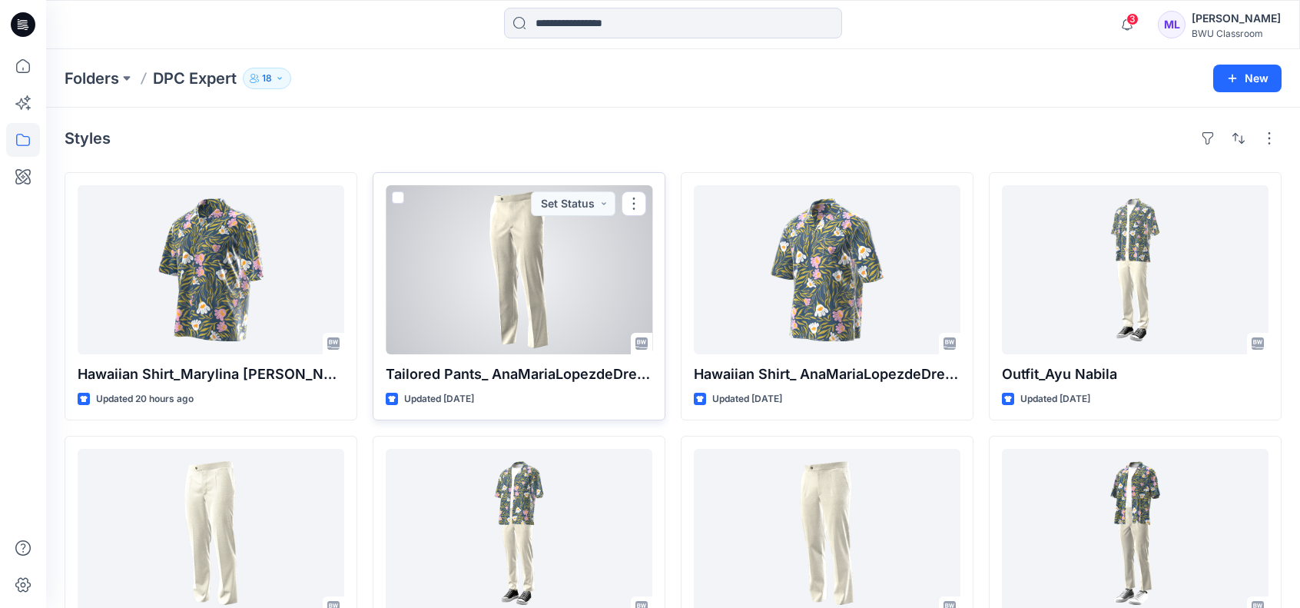
click at [557, 260] on div at bounding box center [519, 269] width 267 height 169
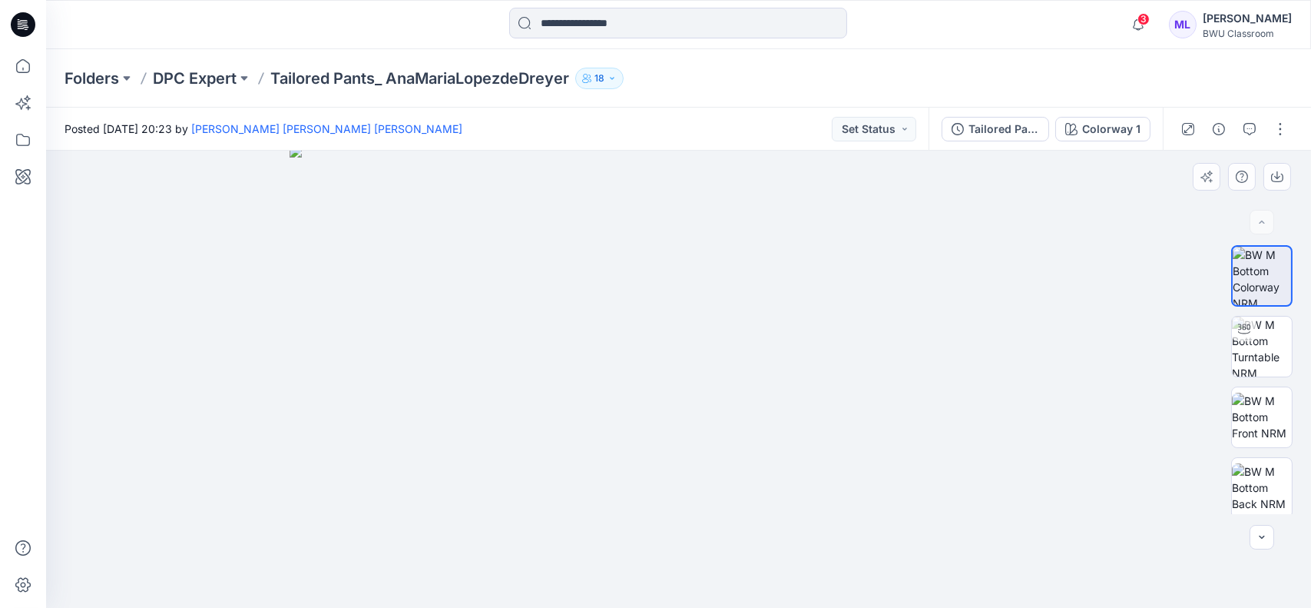
drag, startPoint x: 694, startPoint y: 217, endPoint x: 737, endPoint y: 373, distance: 161.0
click at [1260, 413] on img at bounding box center [1262, 417] width 60 height 48
drag, startPoint x: 695, startPoint y: 207, endPoint x: 707, endPoint y: 390, distance: 184.0
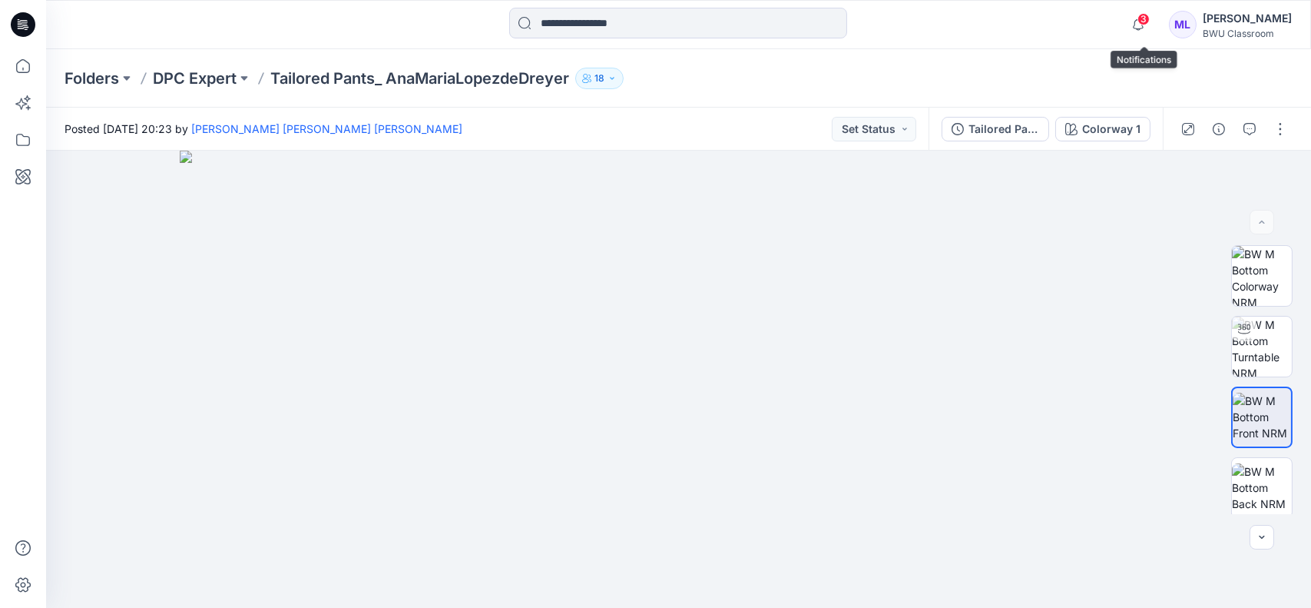
click at [1175, 18] on div "ML [PERSON_NAME] BWU Classroom" at bounding box center [1230, 24] width 123 height 31
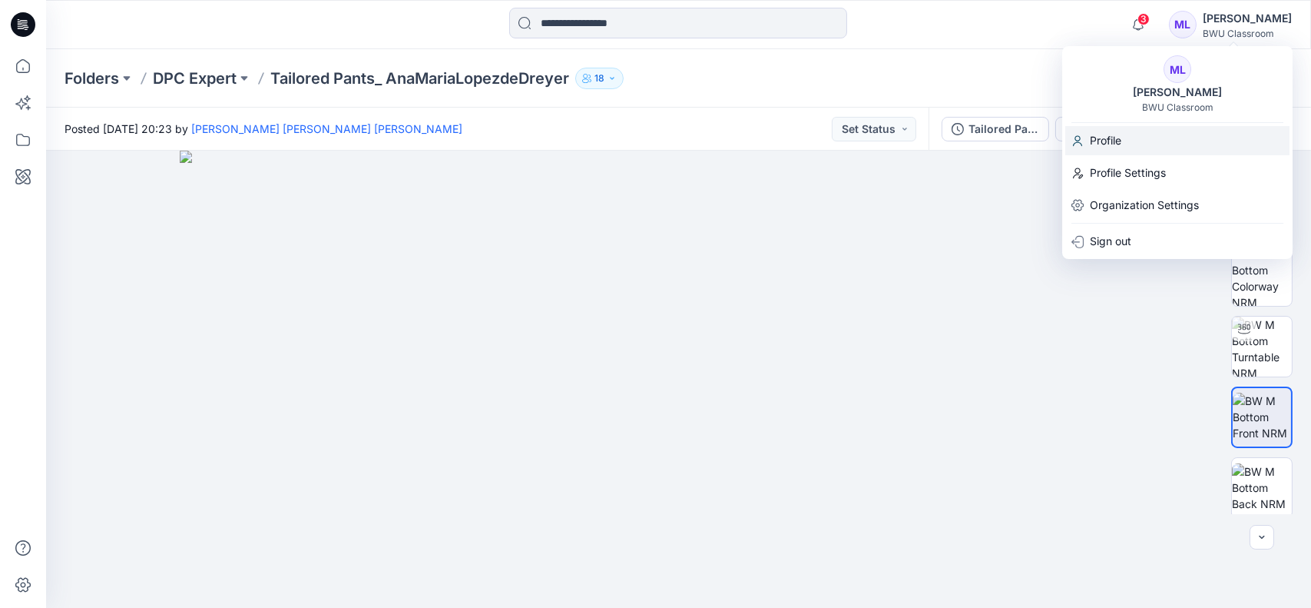
click at [1129, 150] on div "Profile" at bounding box center [1178, 140] width 224 height 29
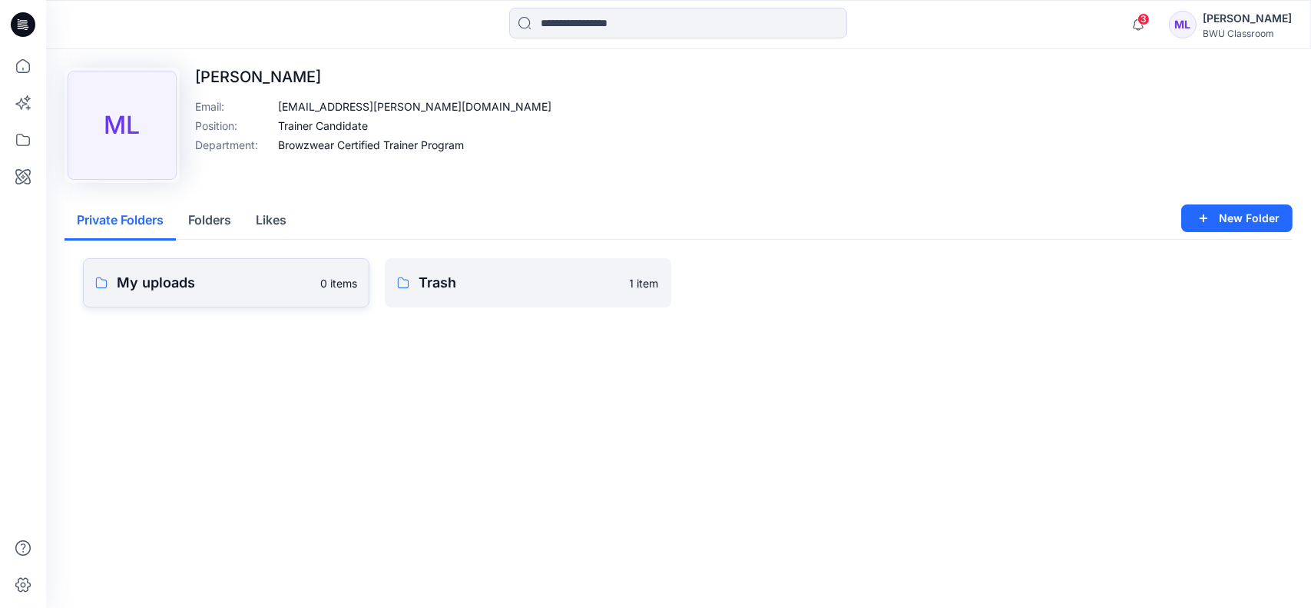
click at [245, 284] on p "My uploads" at bounding box center [214, 283] width 194 height 22
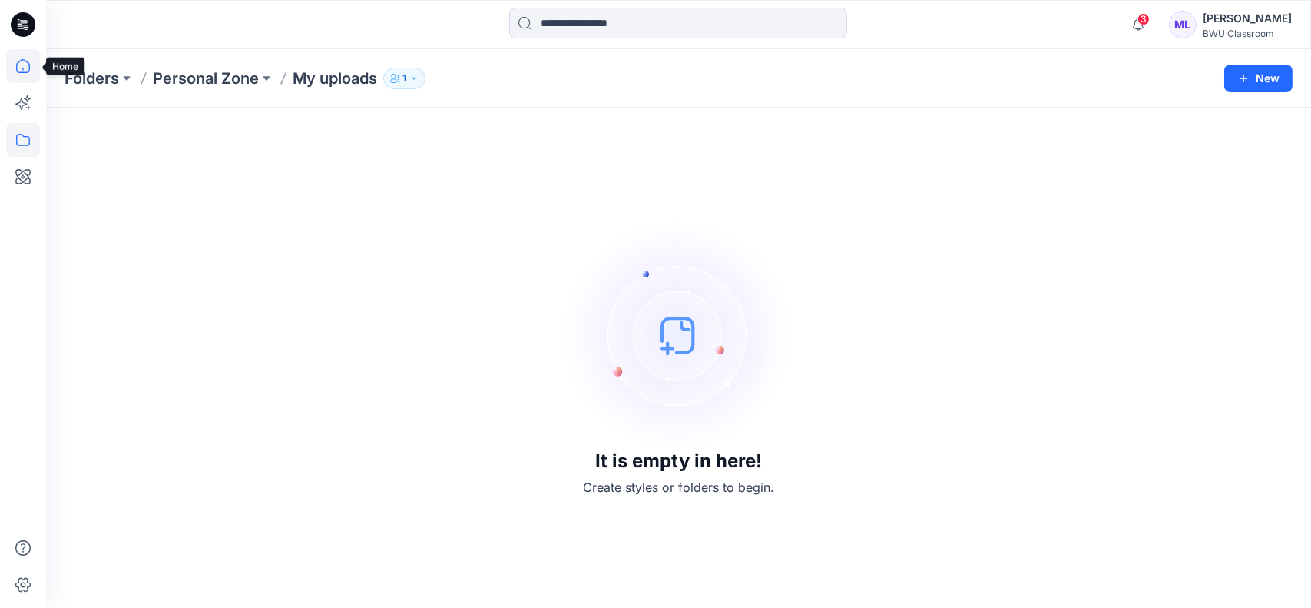
click at [27, 71] on icon at bounding box center [23, 66] width 34 height 34
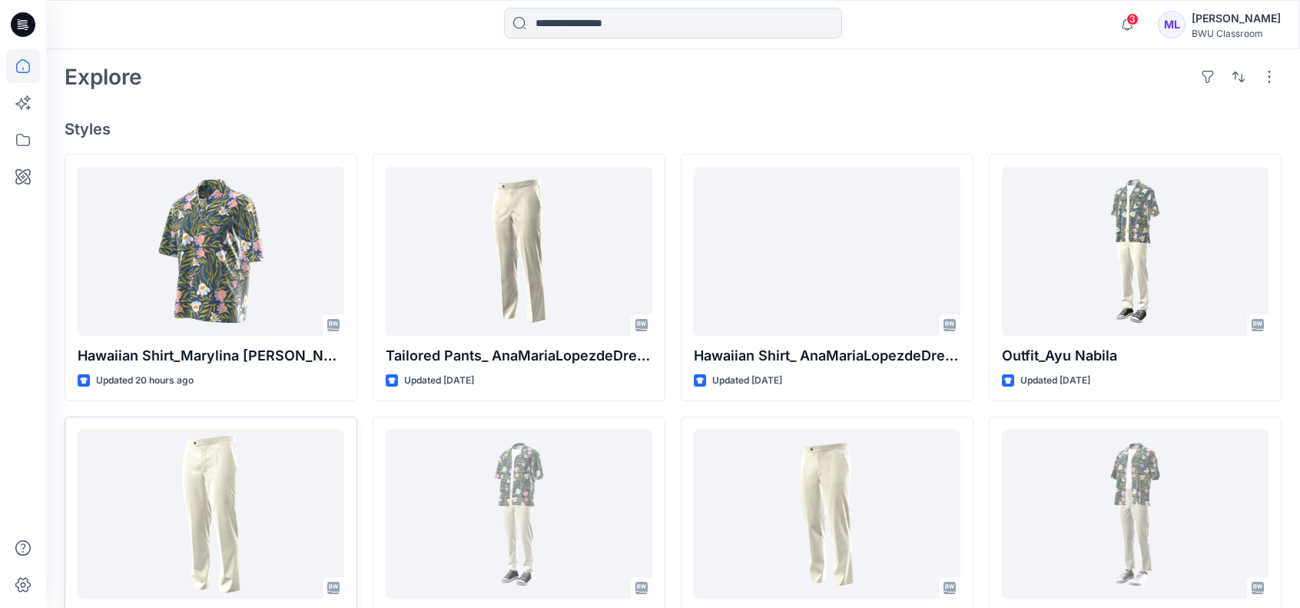
scroll to position [384, 0]
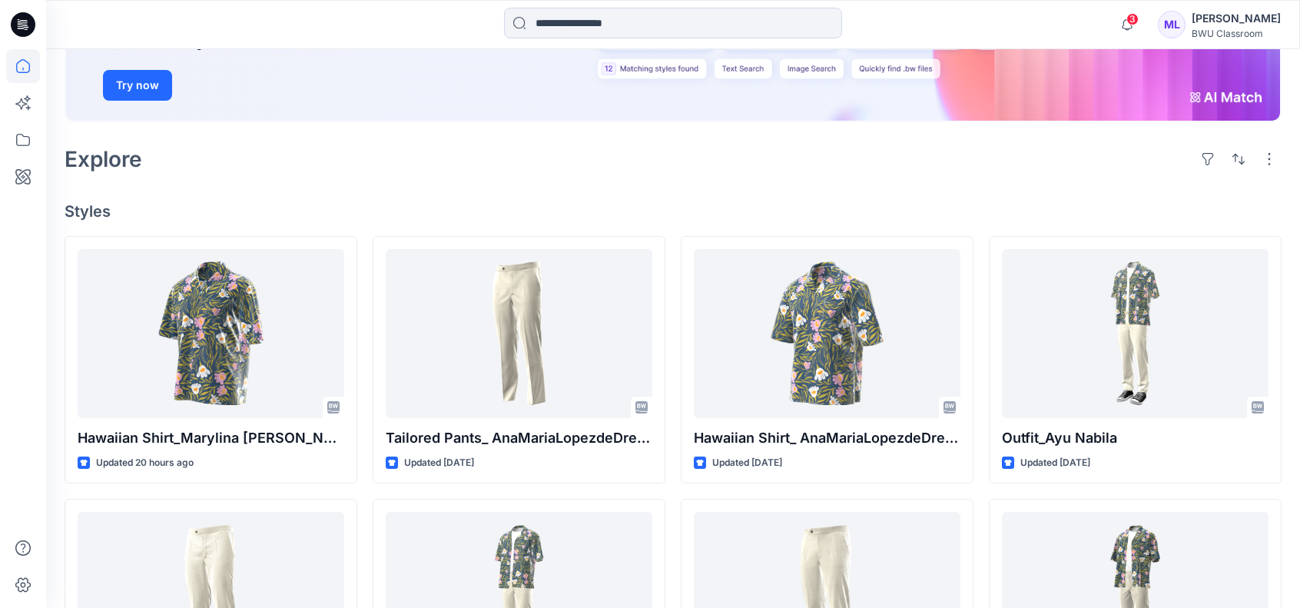
scroll to position [384, 0]
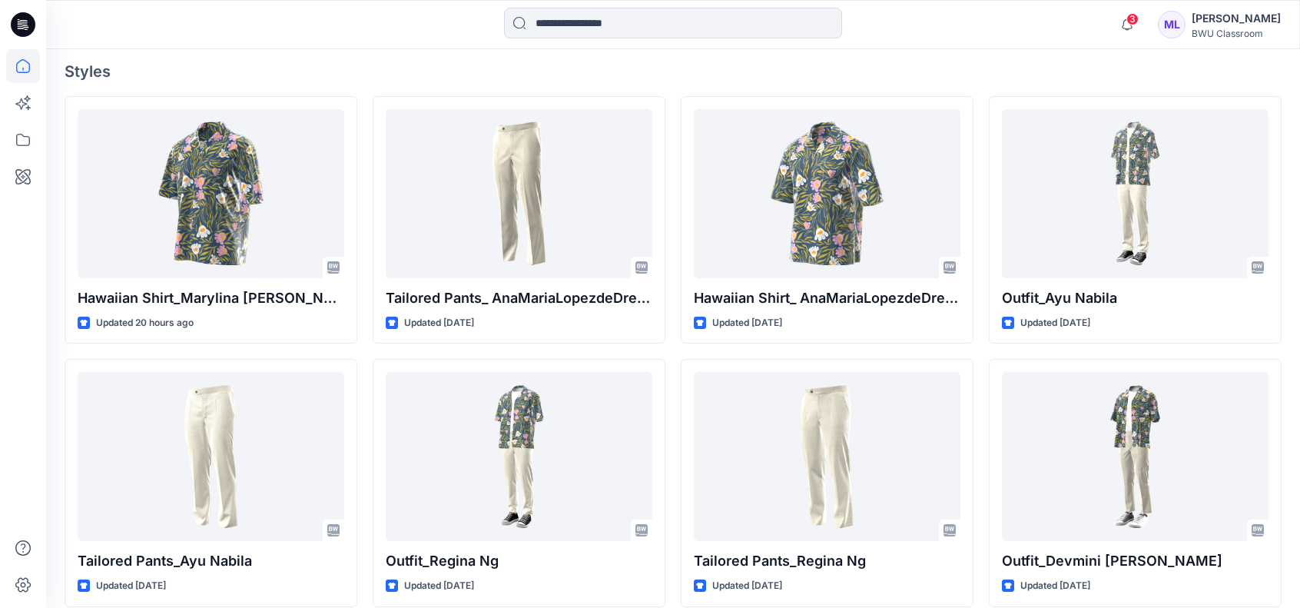
click at [1220, 28] on div "BWU Classroom" at bounding box center [1235, 34] width 89 height 12
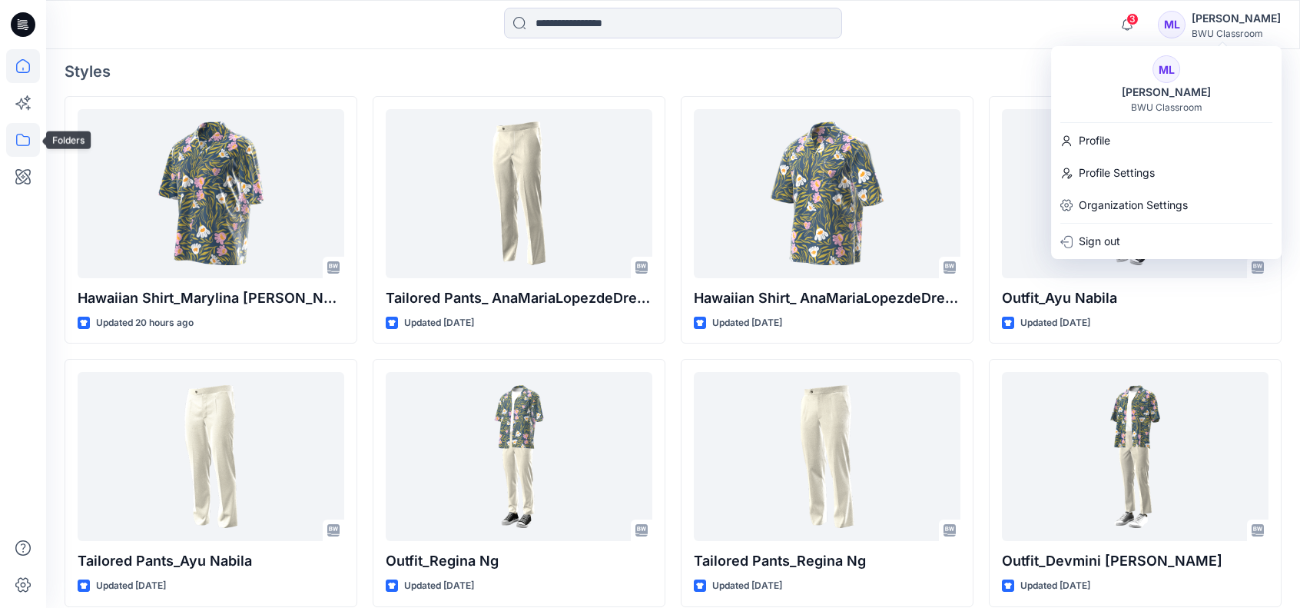
click at [25, 138] on icon at bounding box center [23, 140] width 34 height 34
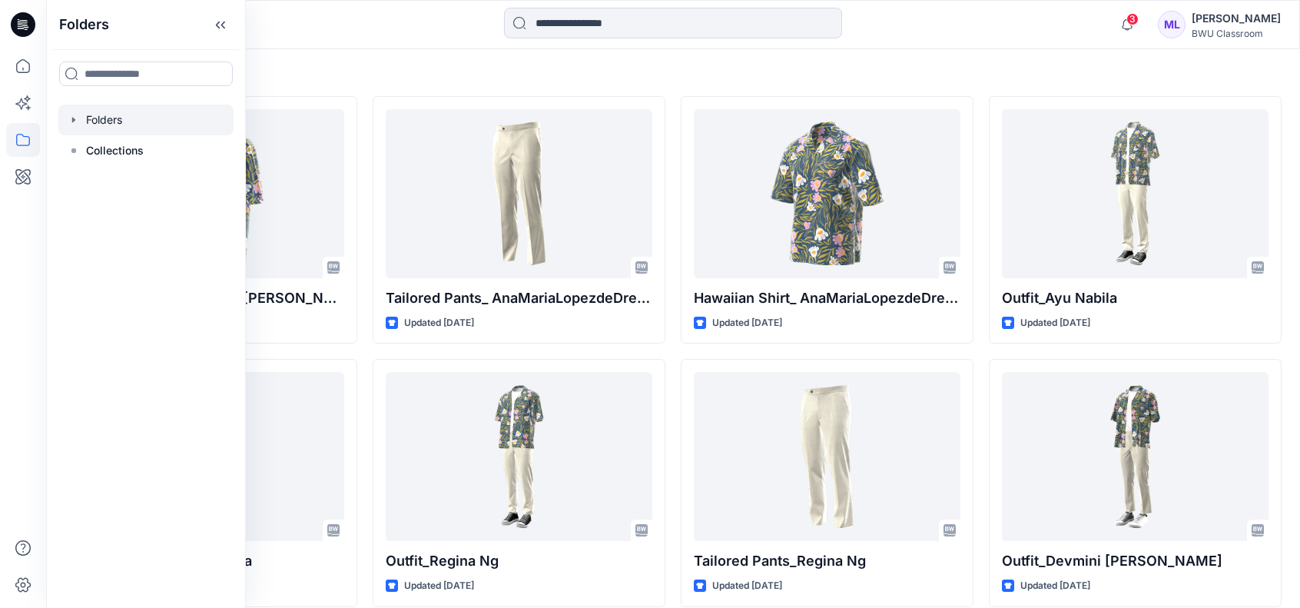
click at [114, 115] on div at bounding box center [145, 119] width 175 height 31
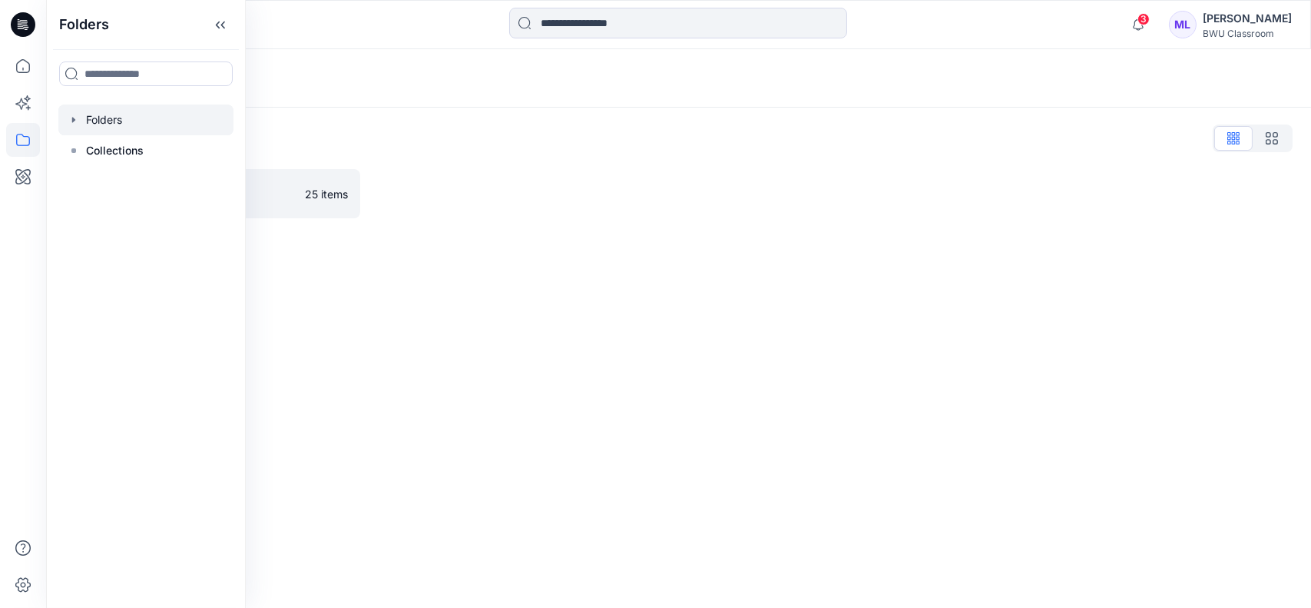
click at [557, 197] on div at bounding box center [524, 193] width 296 height 49
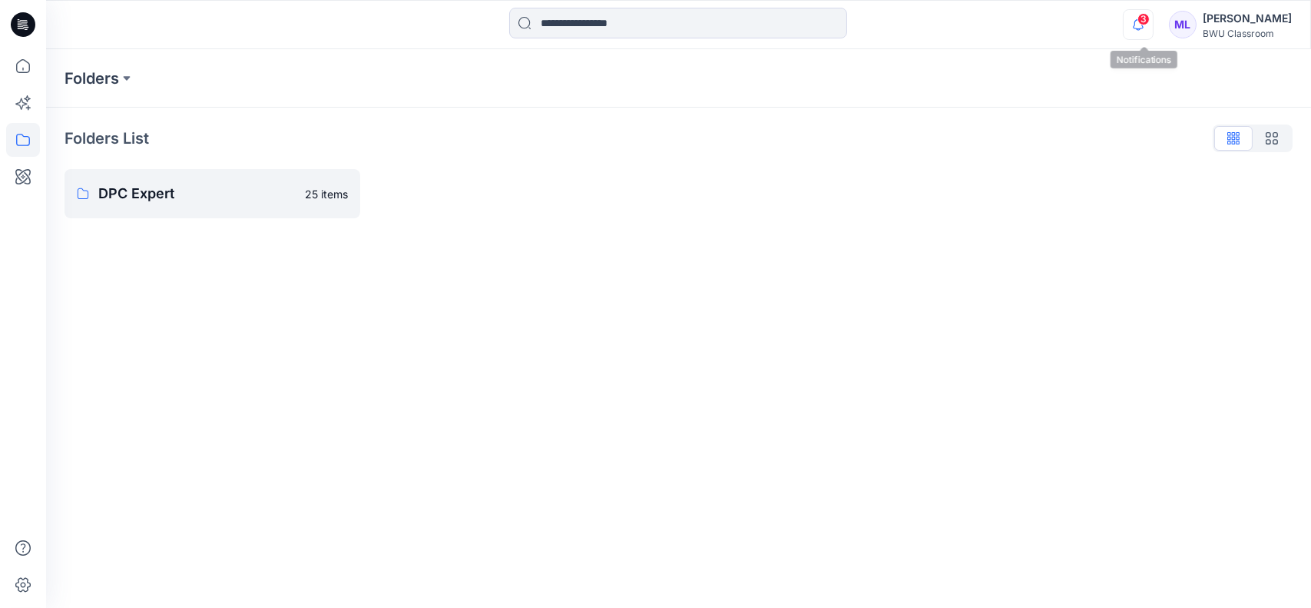
click at [1146, 27] on icon "button" at bounding box center [1138, 24] width 29 height 31
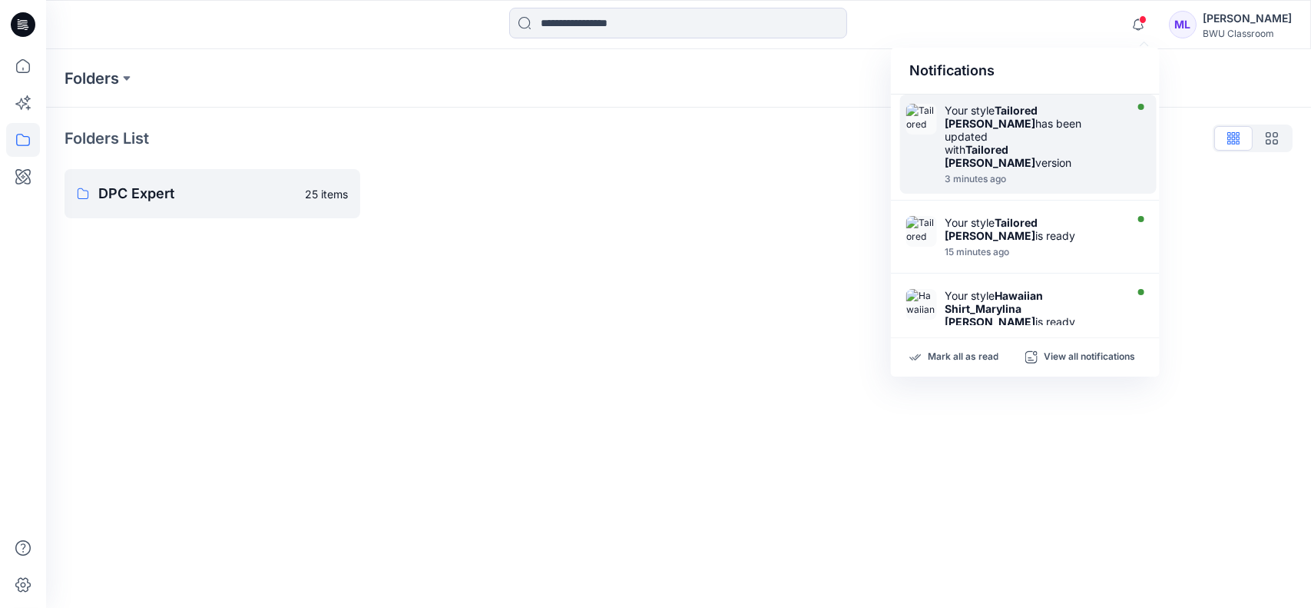
click at [1033, 141] on div "Your style Tailored Pants_Marylina Klenk has been updated with Tailored Pants_M…" at bounding box center [1033, 136] width 177 height 65
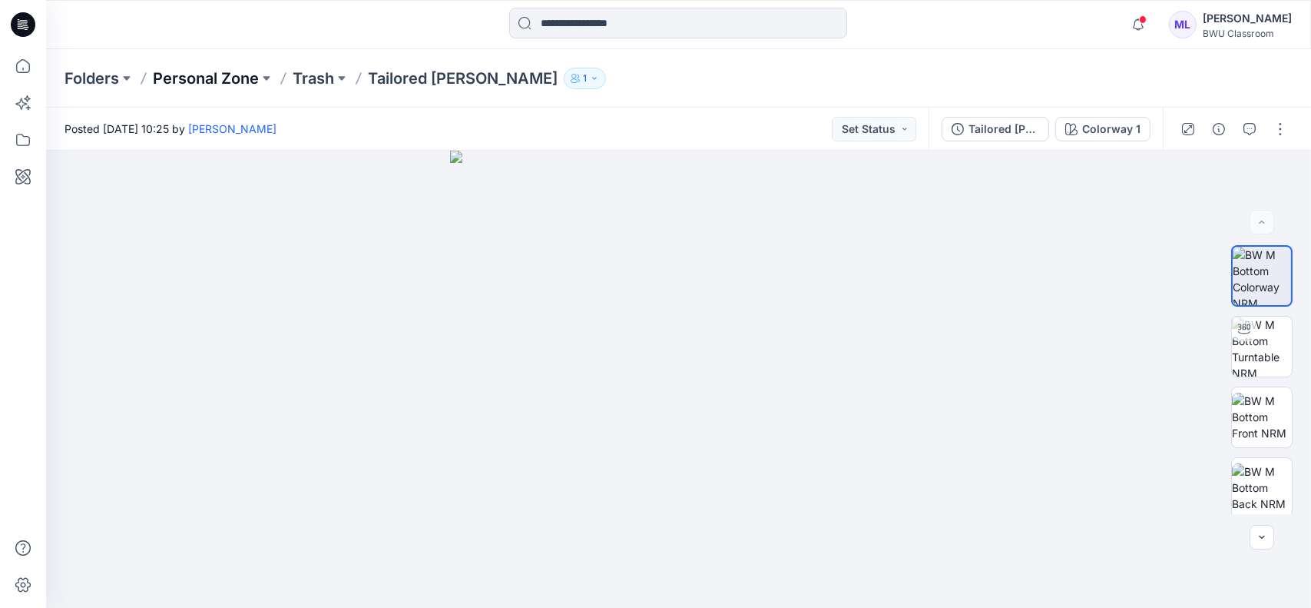
click at [191, 70] on p "Personal Zone" at bounding box center [206, 79] width 106 height 22
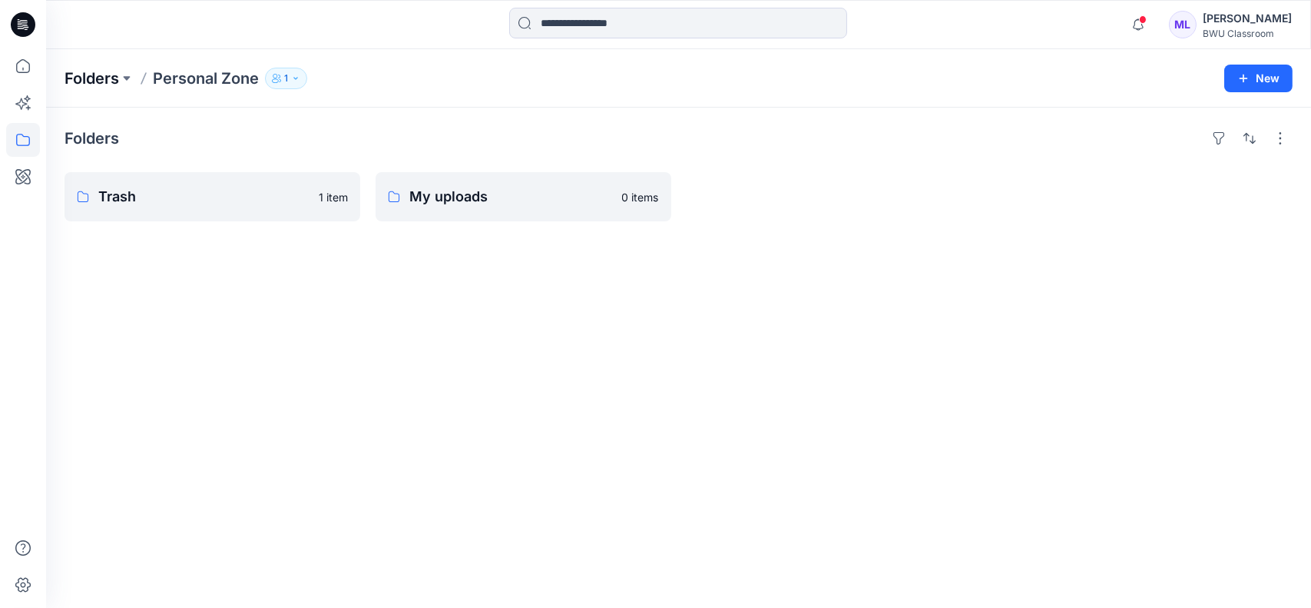
click at [91, 73] on p "Folders" at bounding box center [92, 79] width 55 height 22
